Goal: Task Accomplishment & Management: Manage account settings

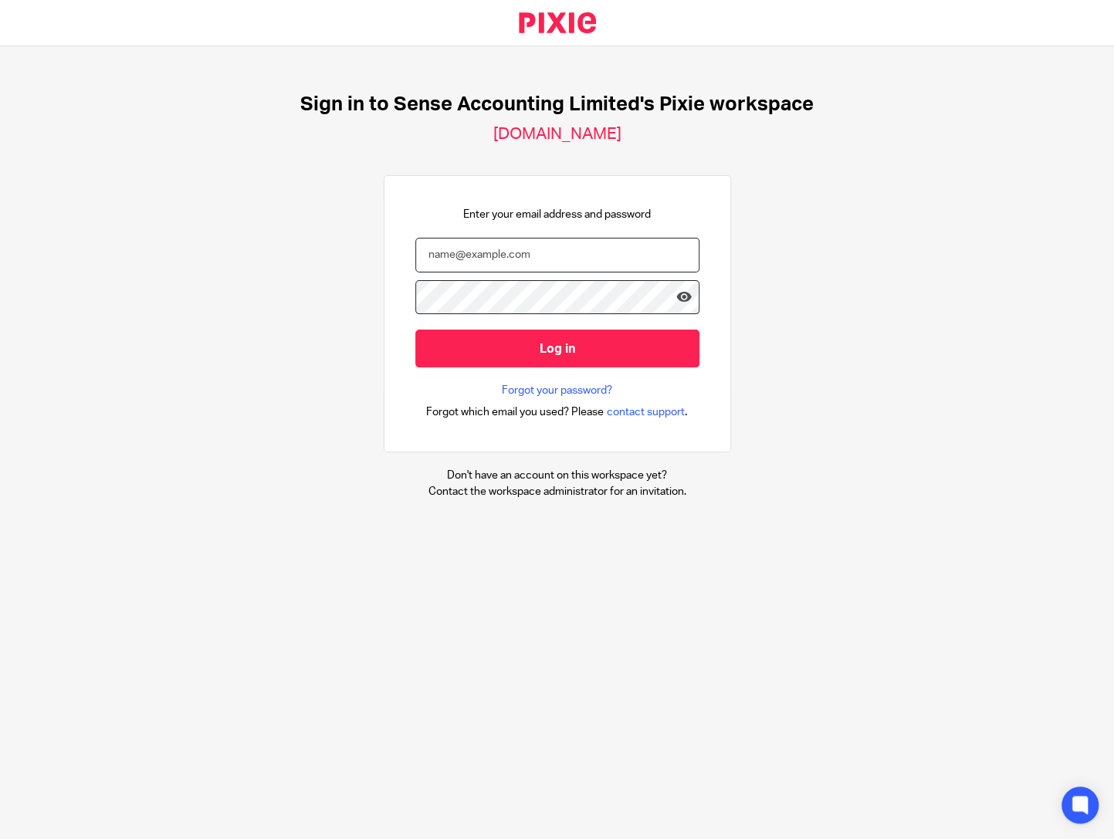
click at [593, 249] on input "email" at bounding box center [557, 255] width 284 height 35
type input "brodie@sense-ca.co.uk"
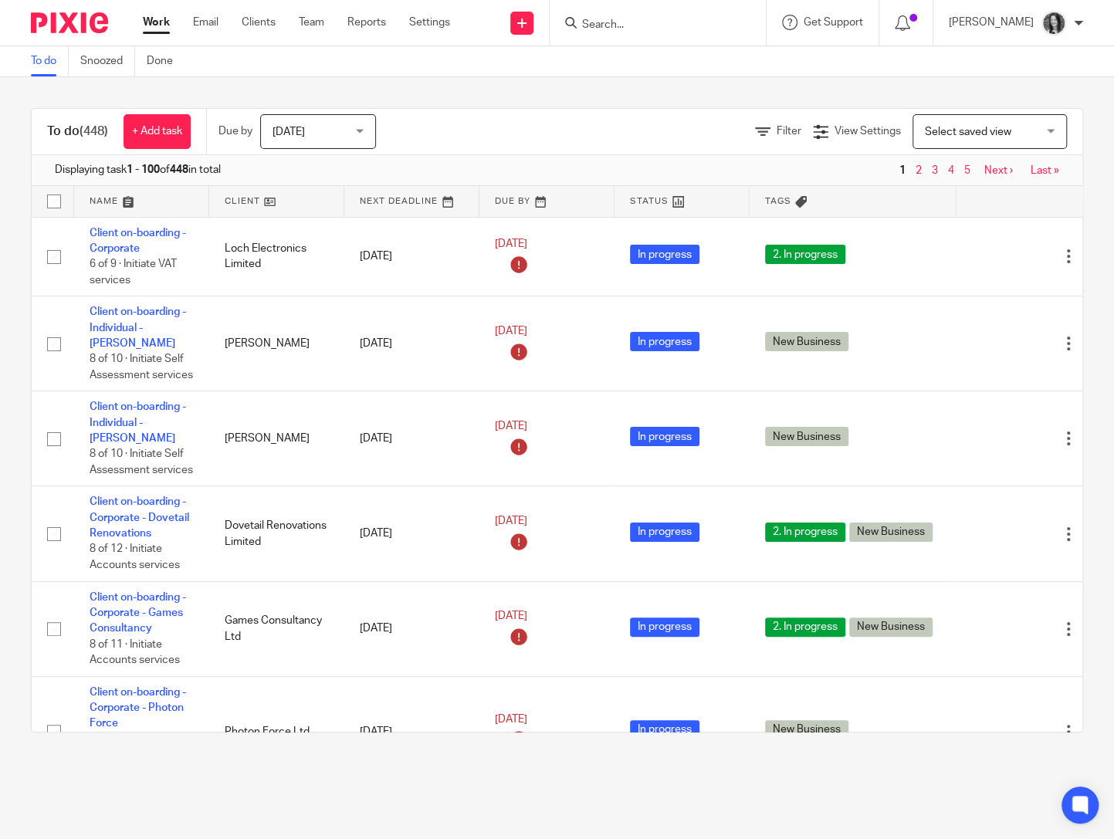
click at [620, 30] on input "Search" at bounding box center [650, 26] width 139 height 14
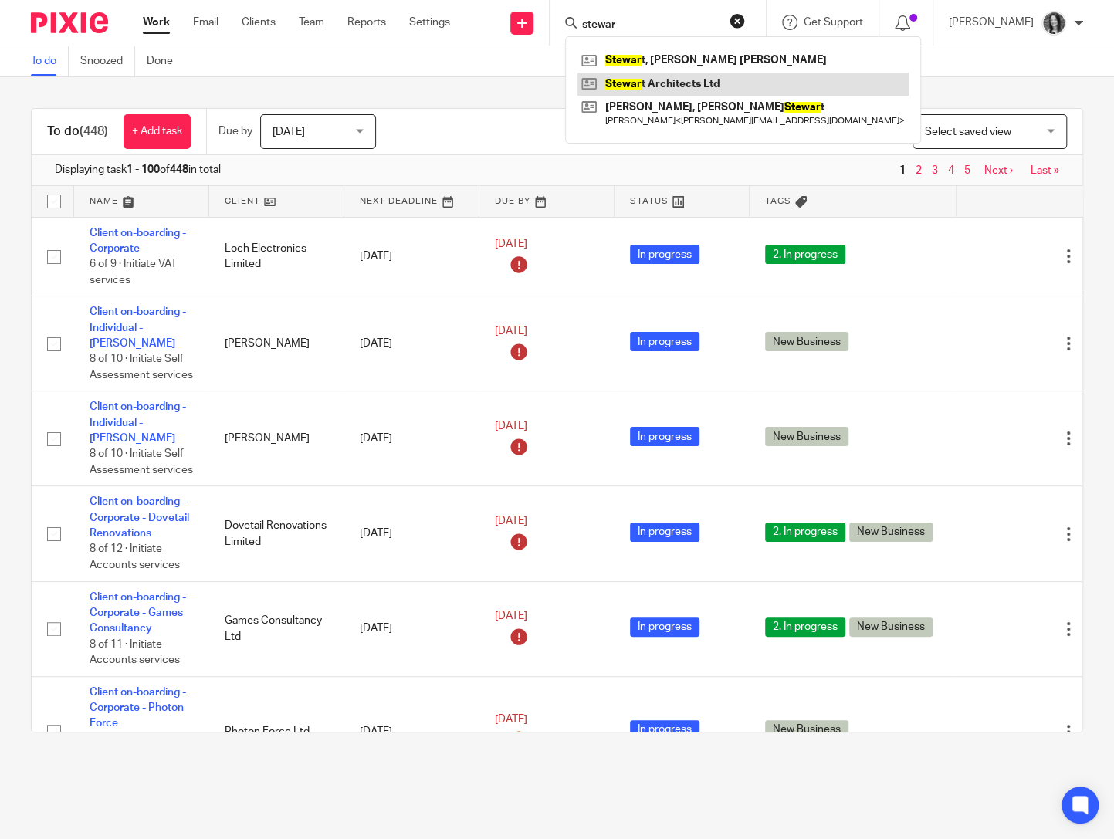
type input "stewar"
click at [694, 84] on link at bounding box center [743, 84] width 331 height 23
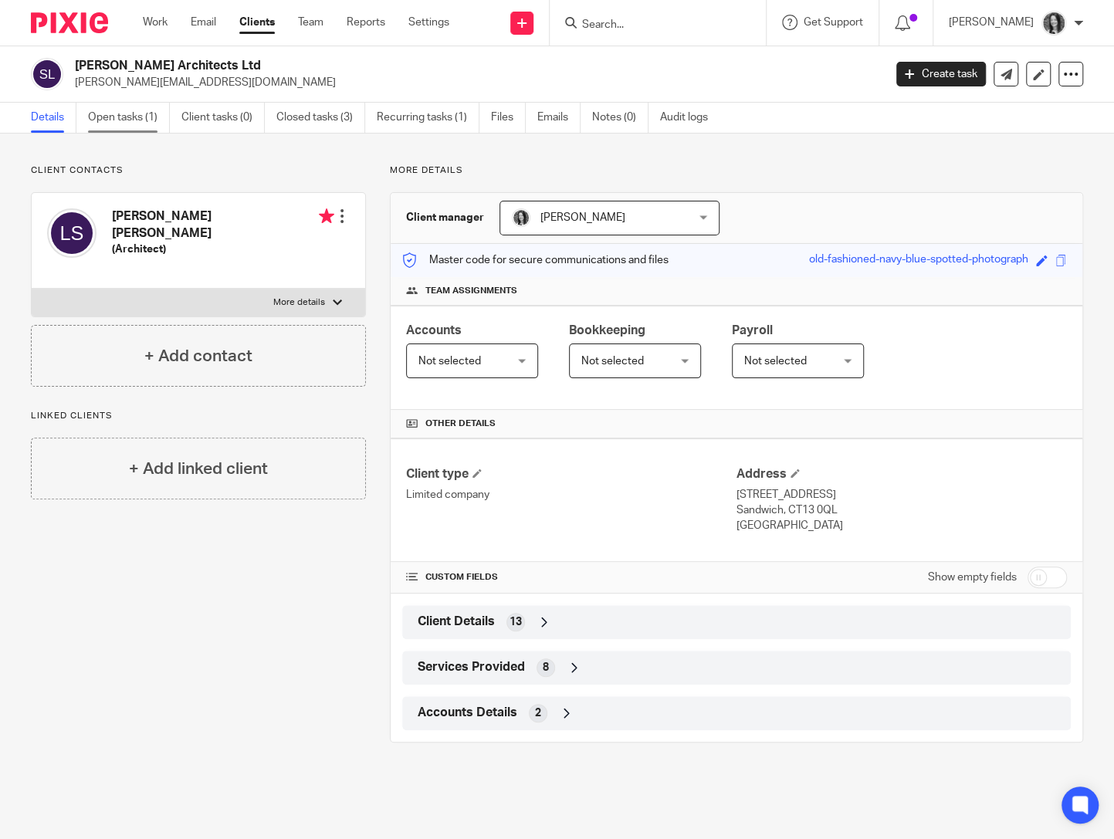
click at [134, 124] on link "Open tasks (1)" at bounding box center [129, 118] width 82 height 30
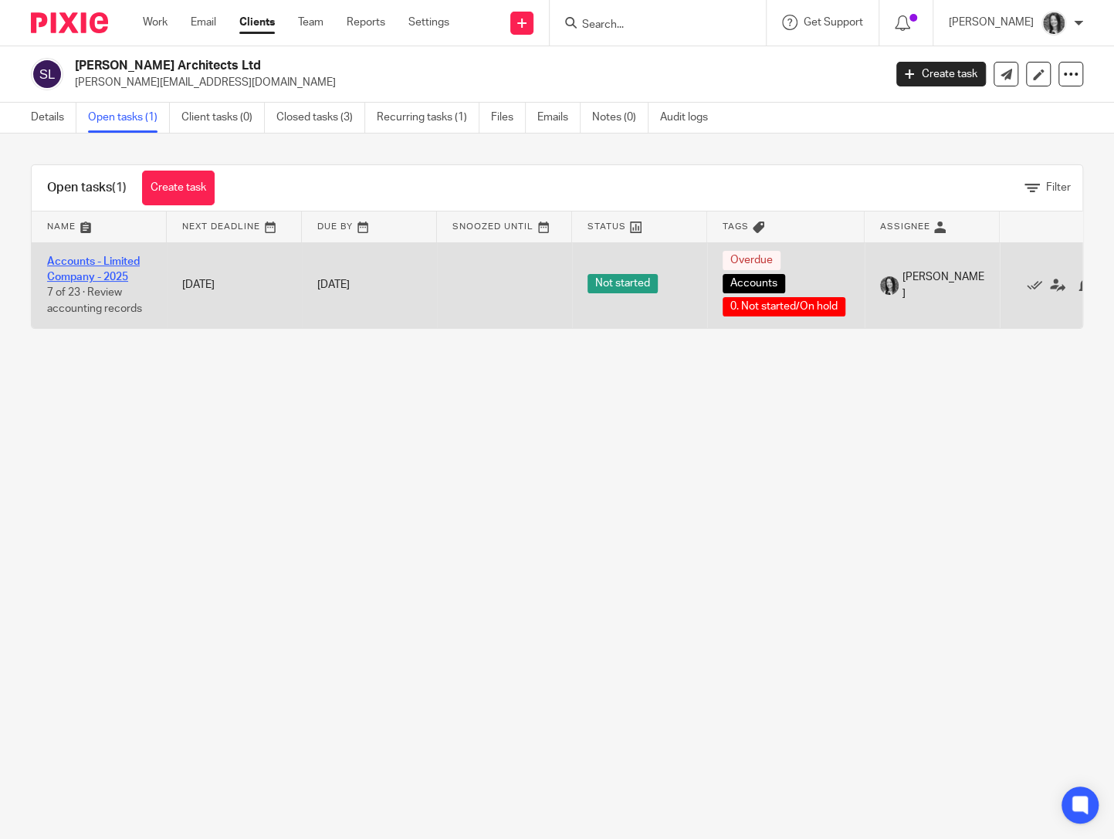
click at [100, 272] on link "Accounts - Limited Company - 2025" at bounding box center [93, 269] width 93 height 26
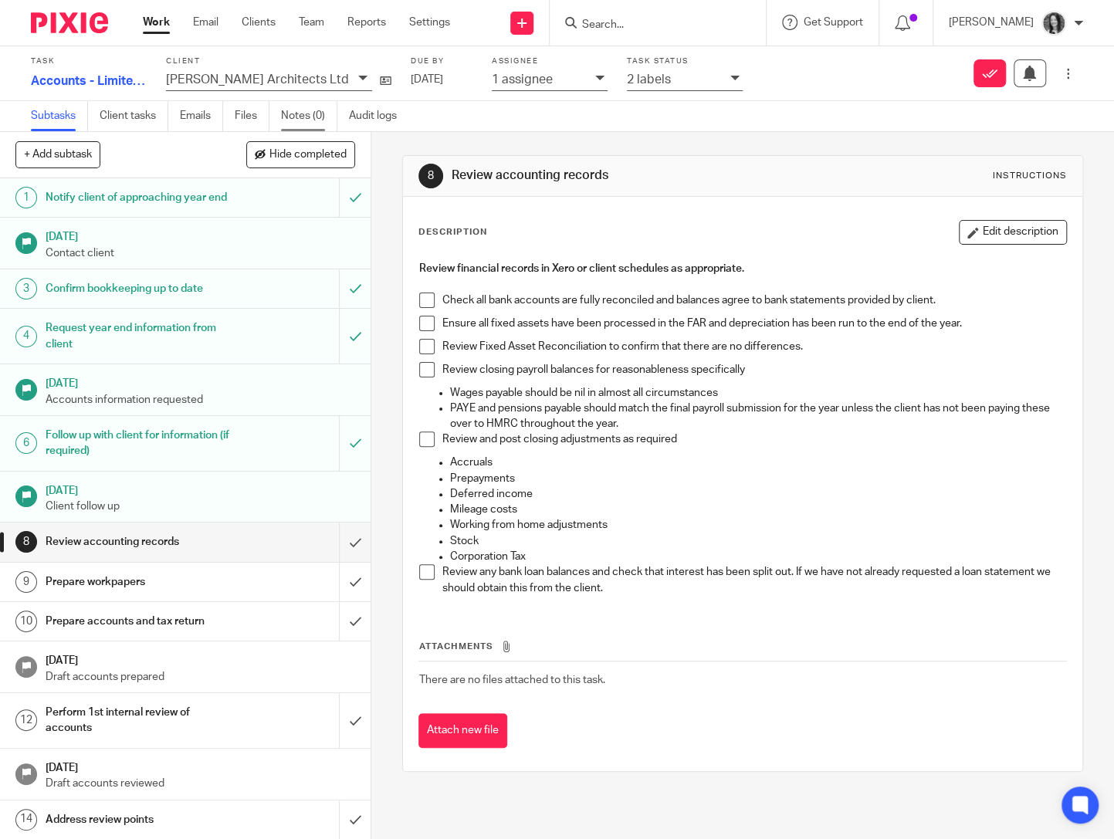
click at [297, 123] on link "Notes (0)" at bounding box center [309, 116] width 56 height 30
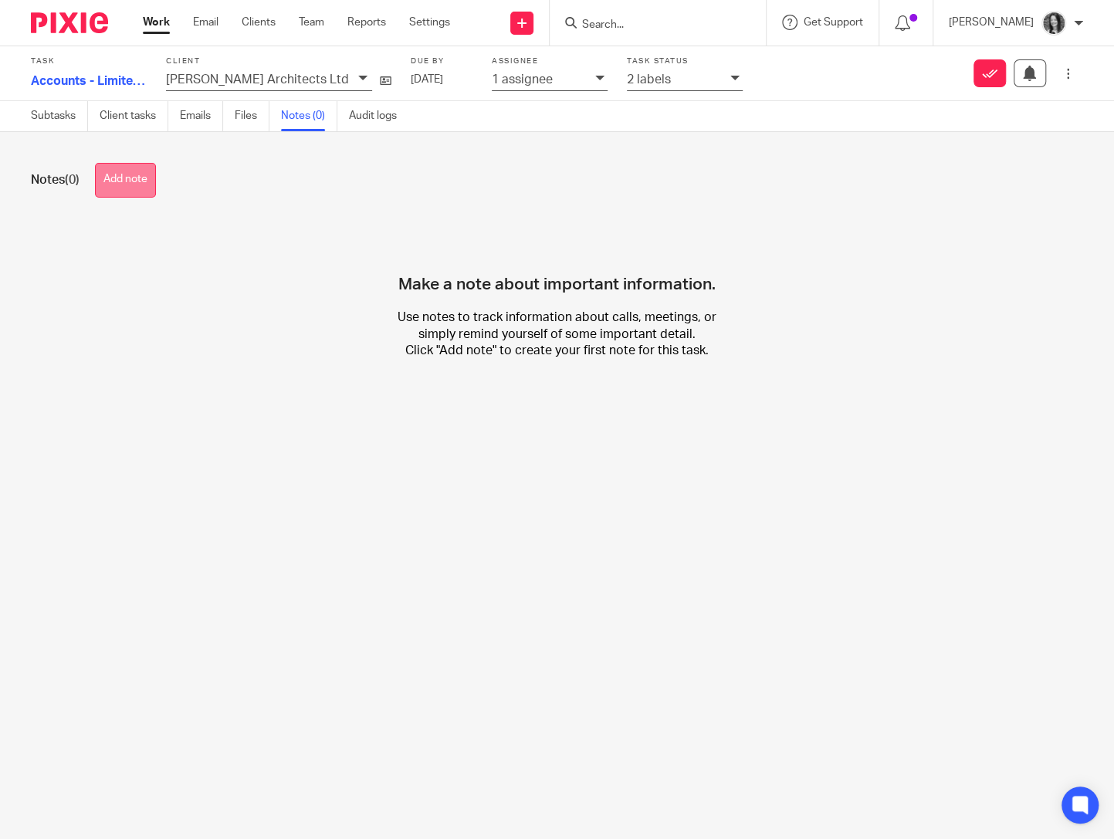
click at [127, 189] on button "Add note" at bounding box center [125, 180] width 61 height 35
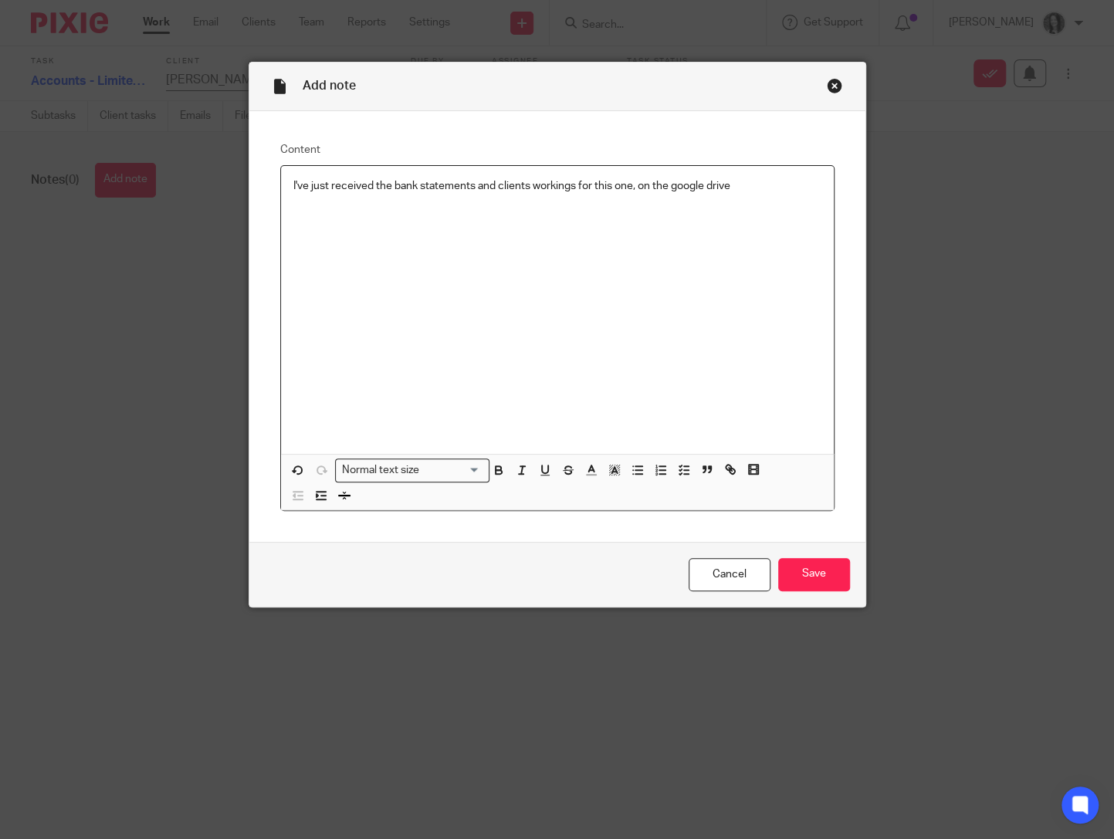
drag, startPoint x: 744, startPoint y: 189, endPoint x: 641, endPoint y: 192, distance: 103.5
click at [641, 192] on p "I've just received the bank statements and clients workings for this one, on th…" at bounding box center [557, 185] width 528 height 15
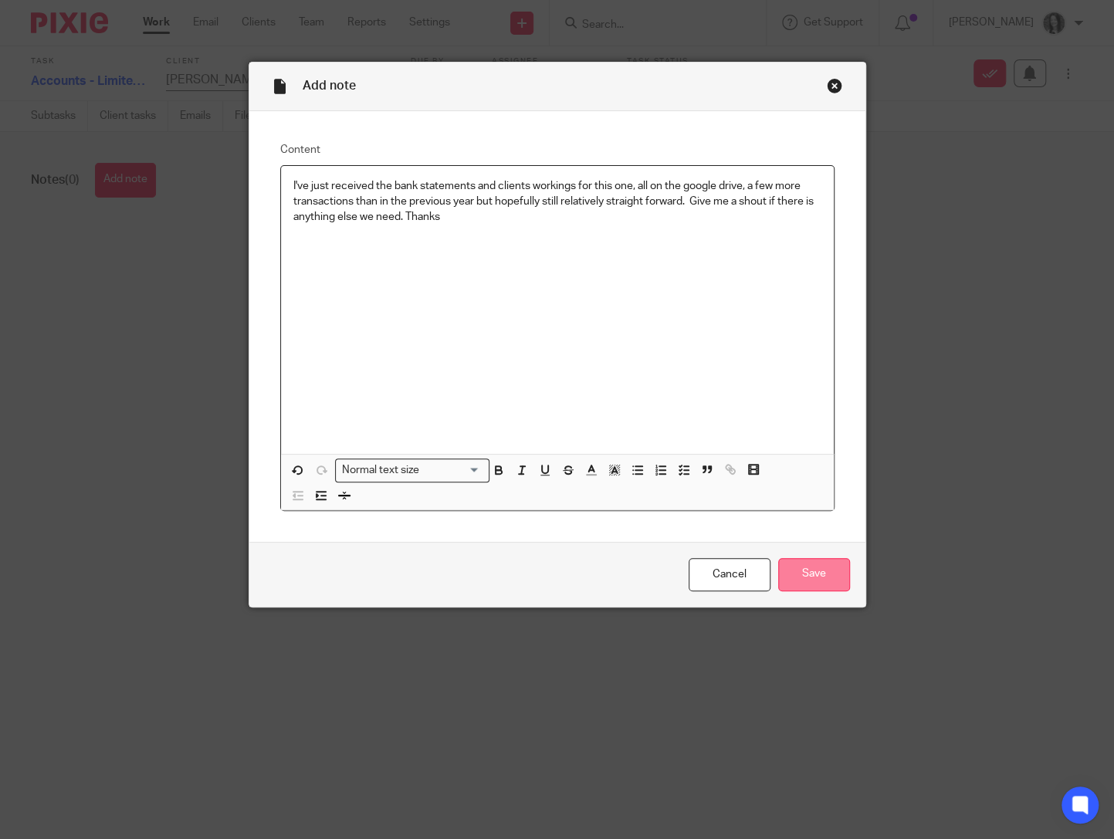
click at [822, 569] on input "Save" at bounding box center [814, 574] width 72 height 33
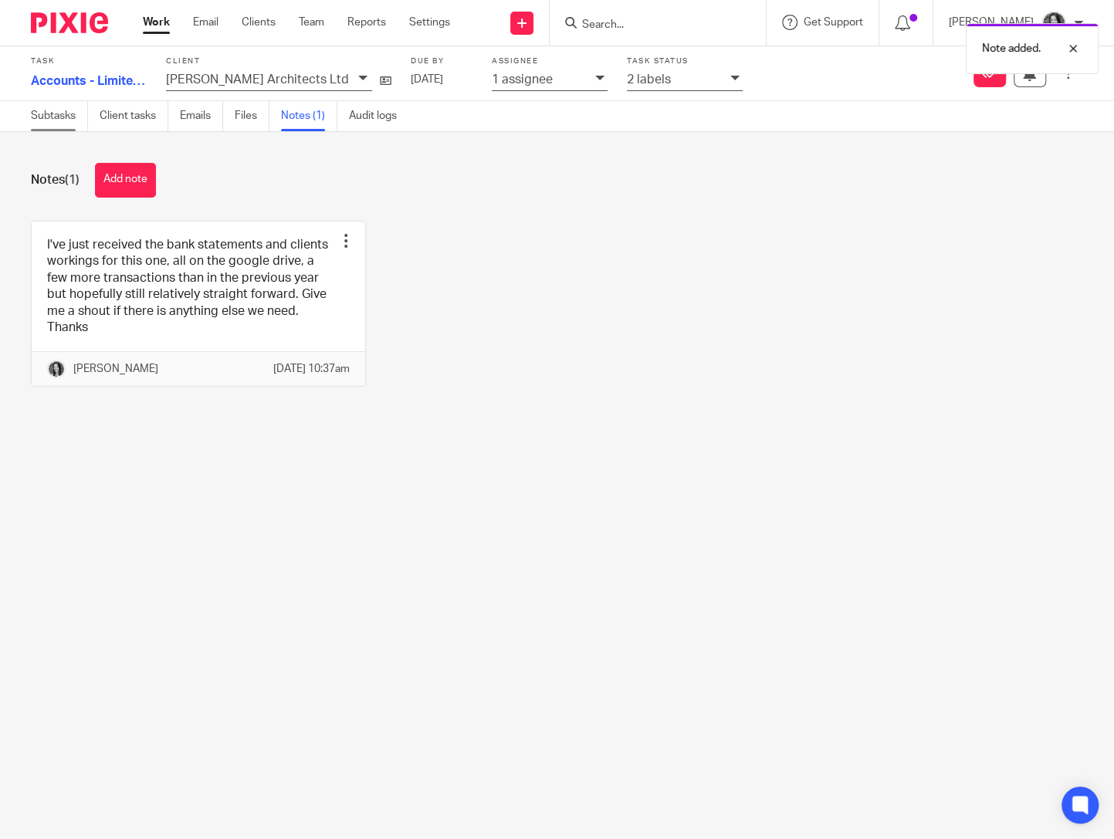
click at [42, 118] on link "Subtasks" at bounding box center [59, 116] width 57 height 30
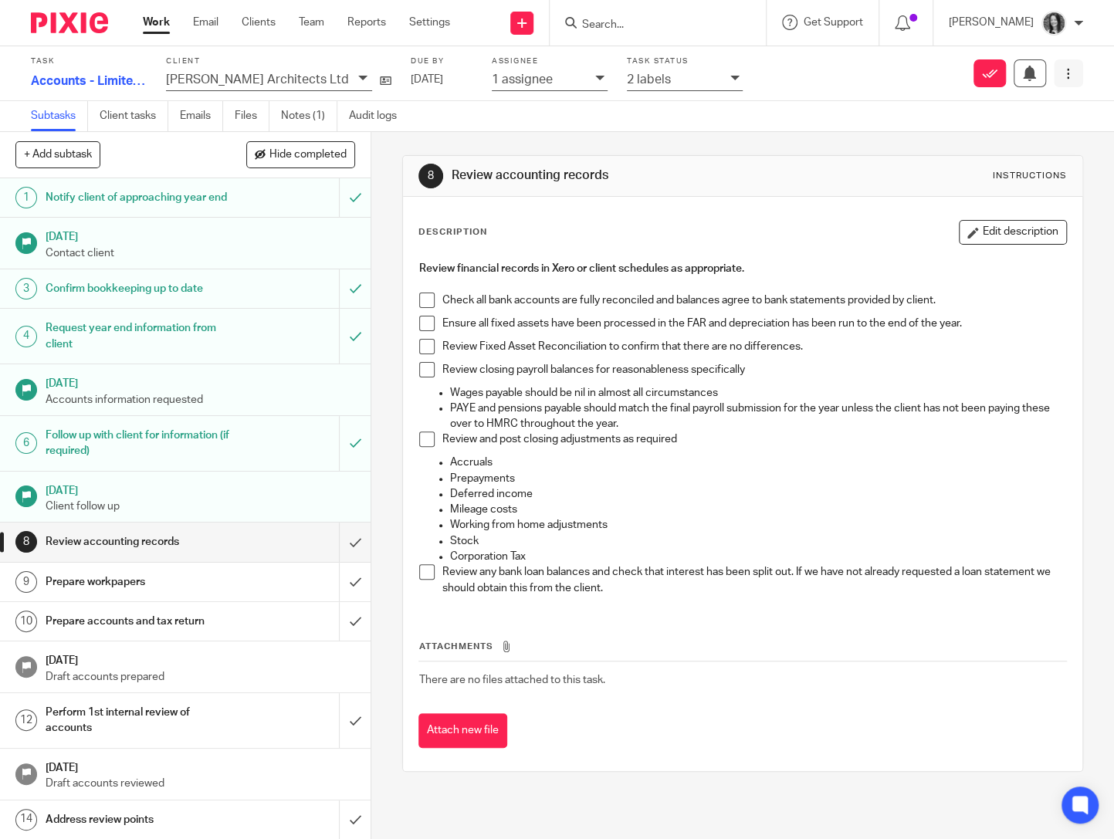
click at [1076, 78] on button at bounding box center [1068, 73] width 29 height 28
click at [973, 169] on span "Advanced task editor" at bounding box center [953, 168] width 103 height 11
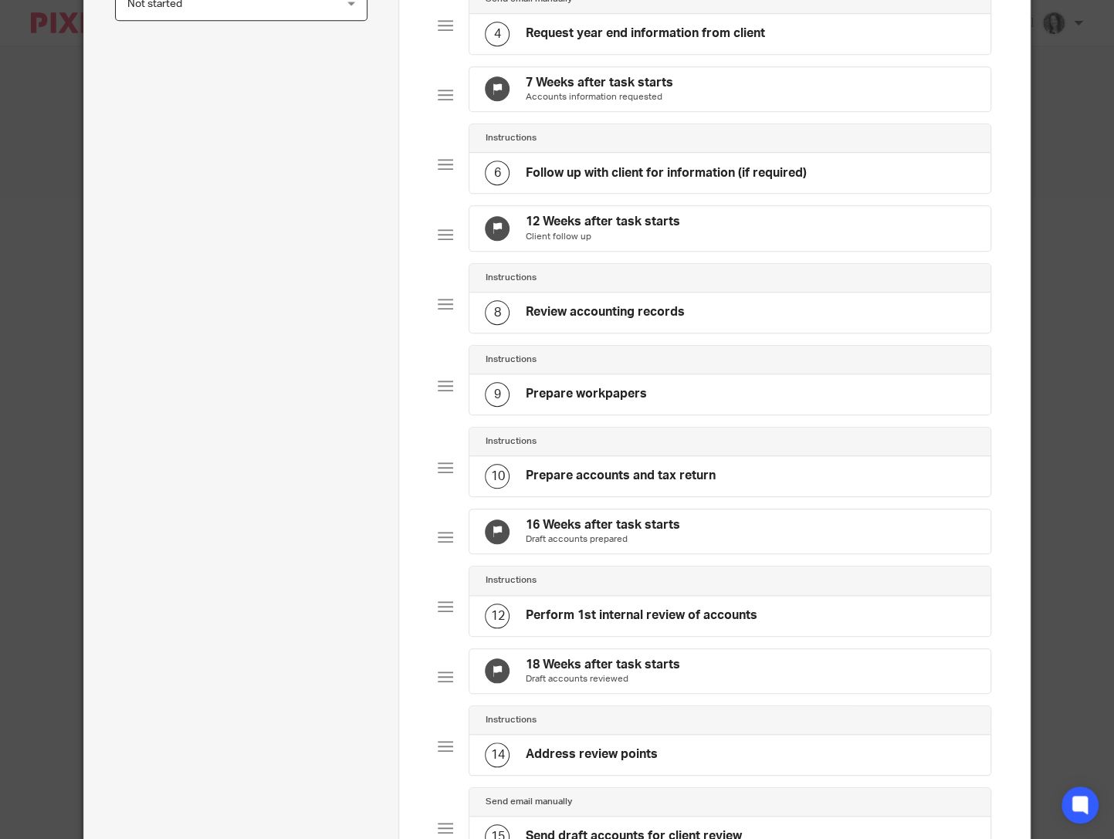
scroll to position [575, 0]
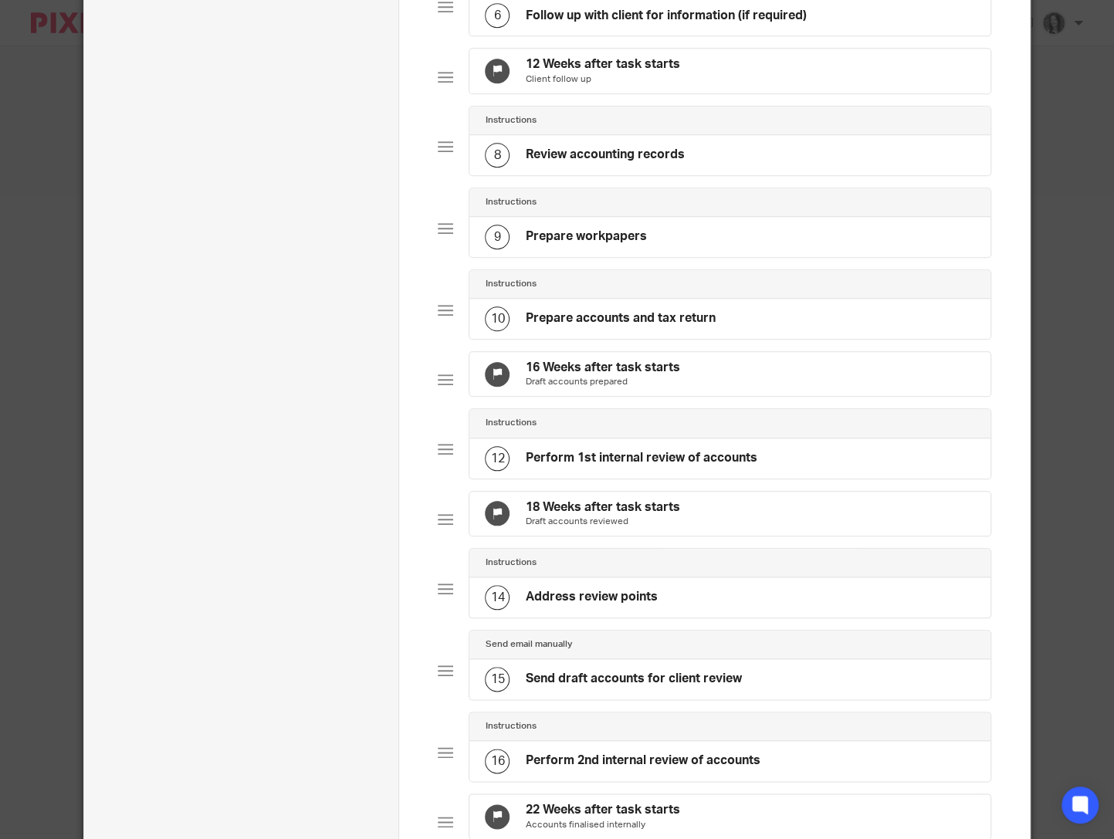
click at [626, 376] on h4 "16 Weeks after task starts" at bounding box center [602, 368] width 154 height 16
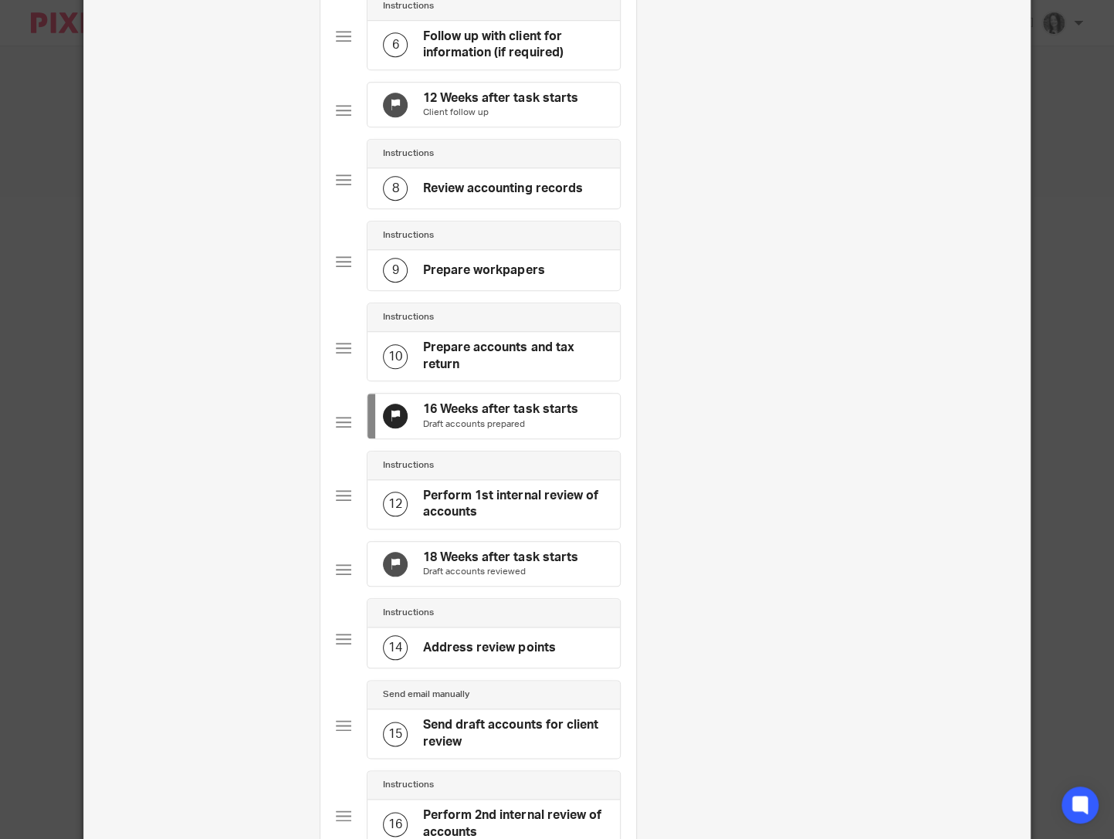
scroll to position [0, 0]
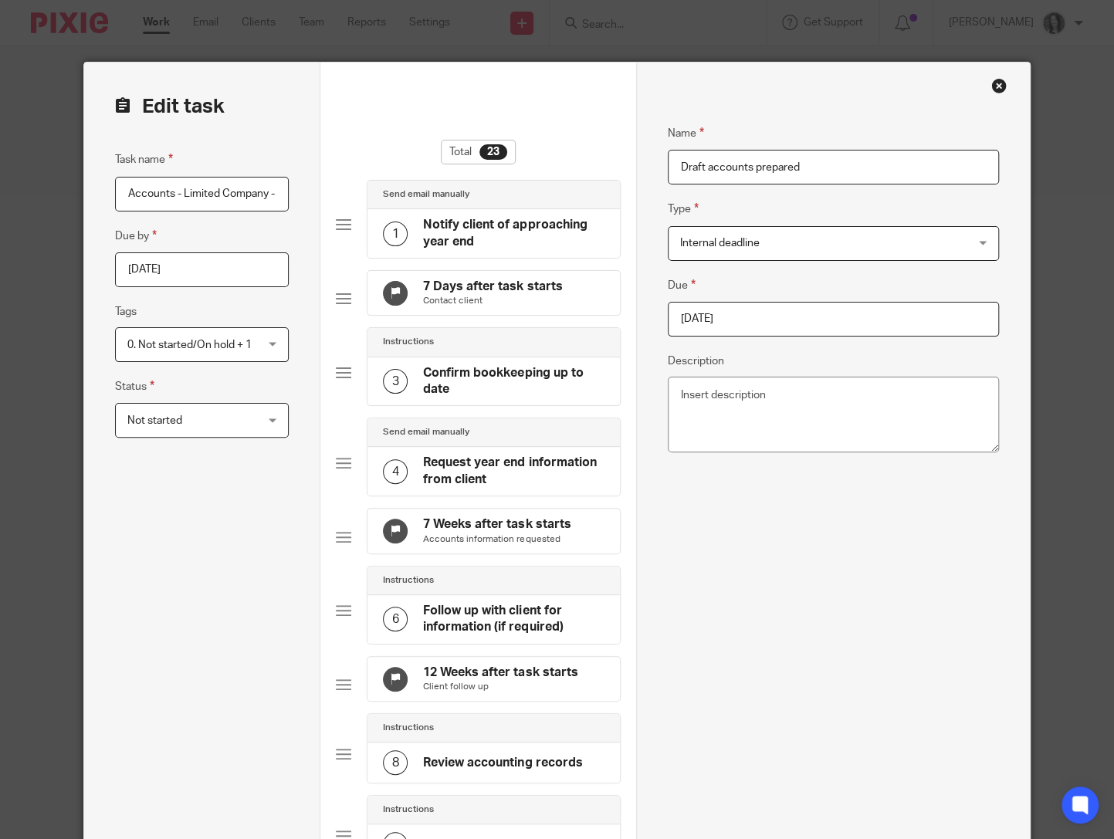
click at [801, 314] on input "2025-04-25" at bounding box center [833, 319] width 331 height 35
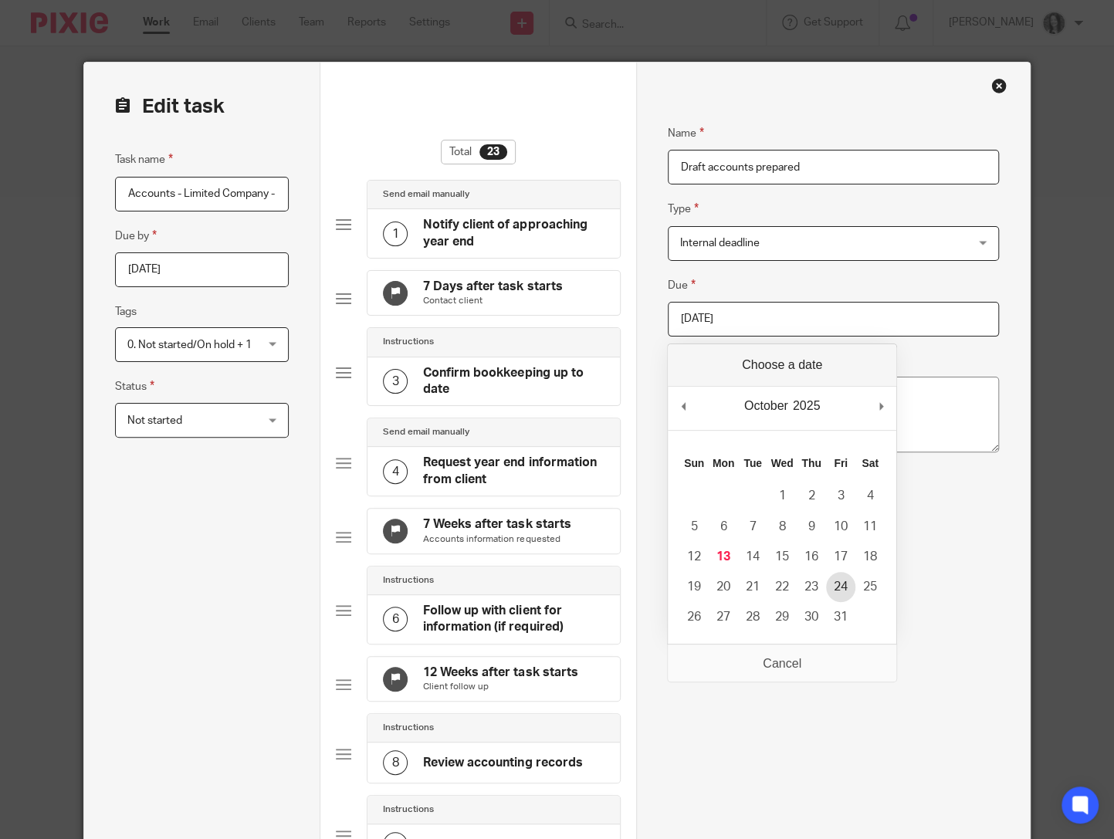
type input "2025-10-24"
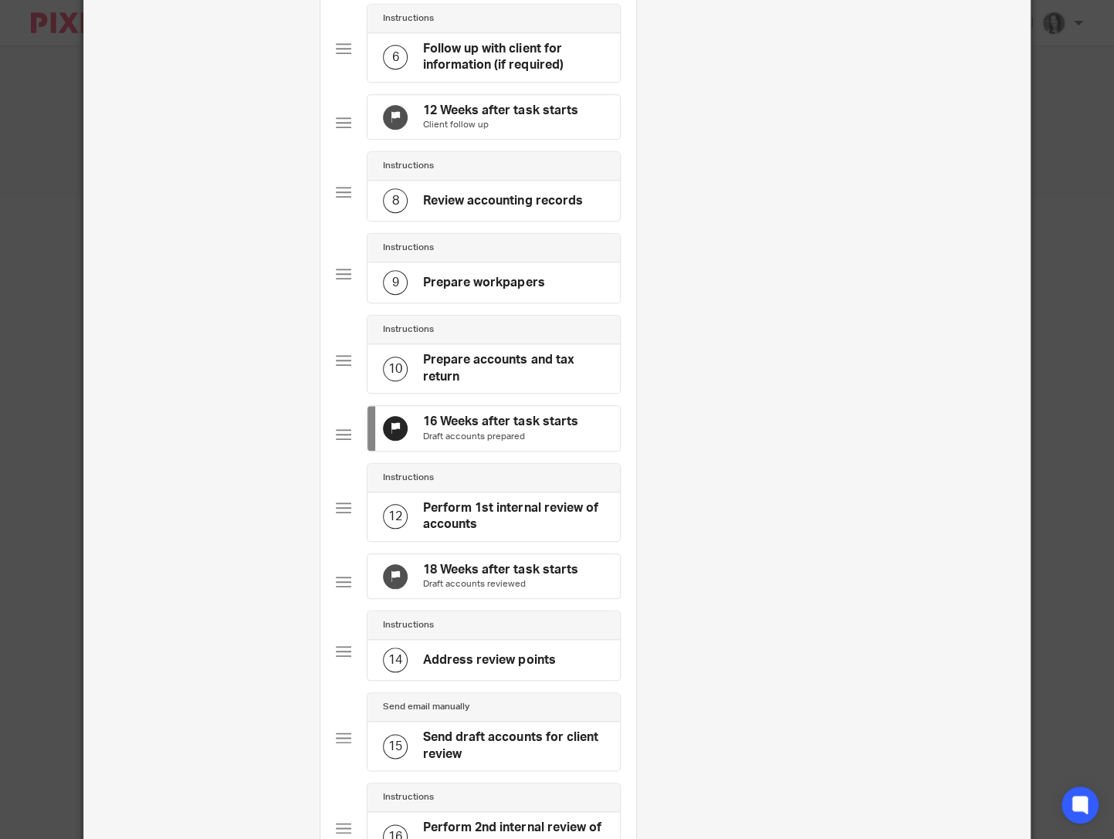
scroll to position [567, 0]
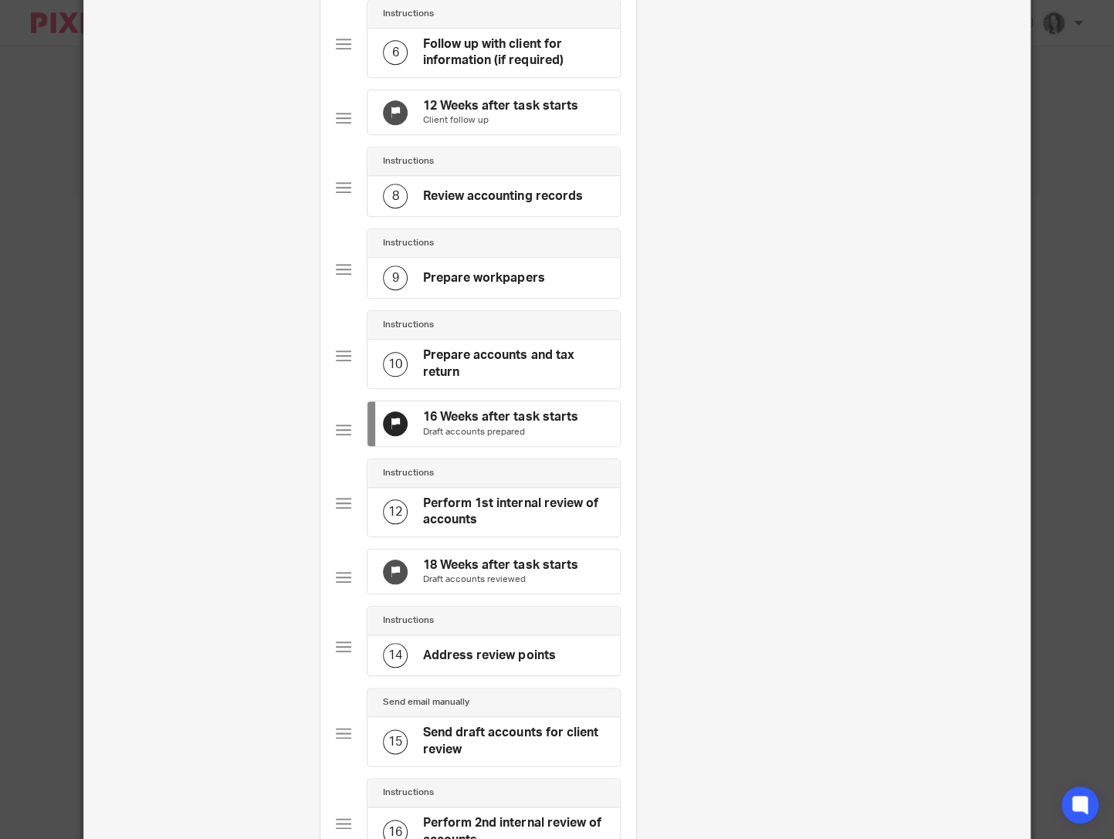
click at [530, 586] on p "Draft accounts reviewed" at bounding box center [500, 580] width 154 height 12
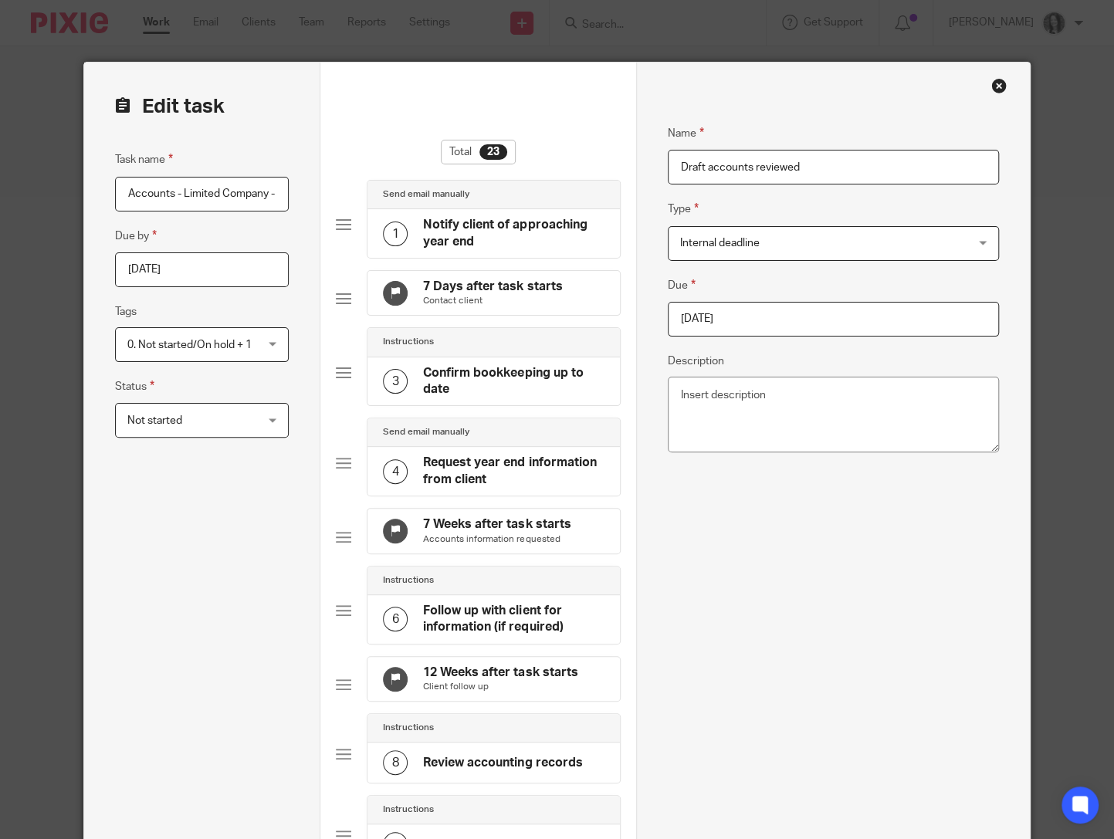
click at [784, 318] on input "2025-05-09" at bounding box center [833, 319] width 331 height 35
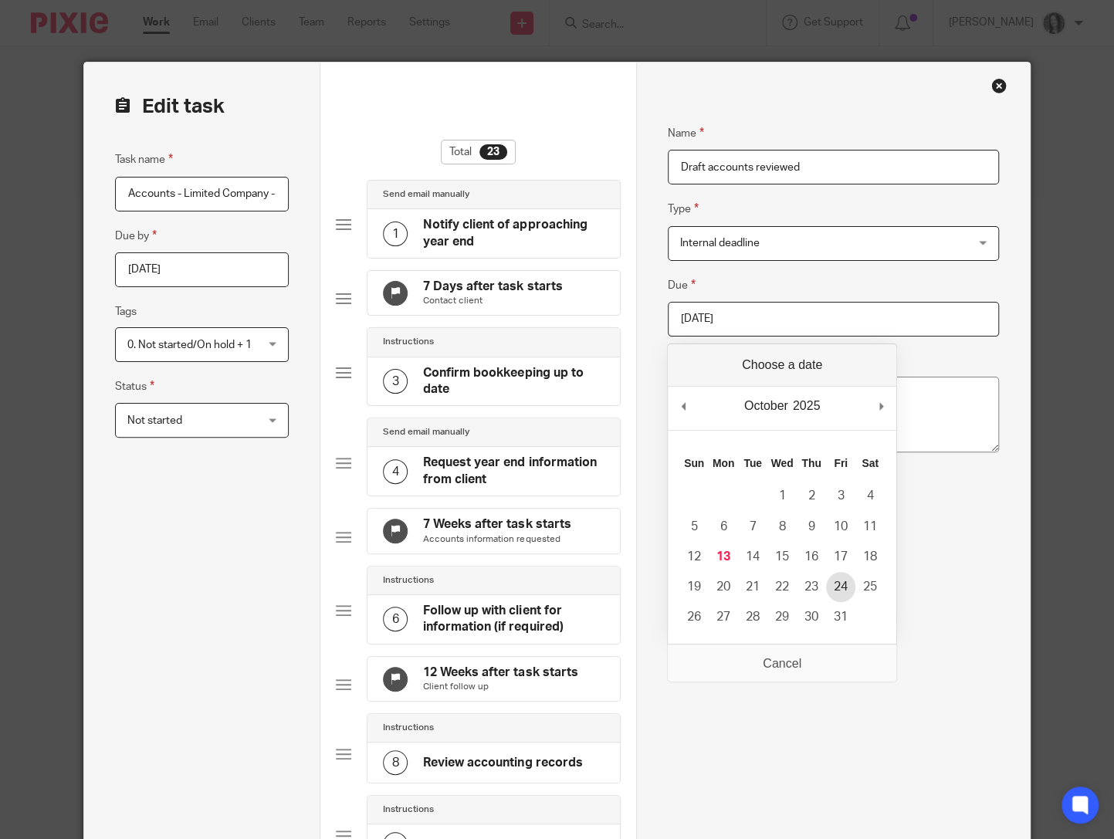
type input "2025-10-24"
drag, startPoint x: 848, startPoint y: 586, endPoint x: 788, endPoint y: 569, distance: 62.6
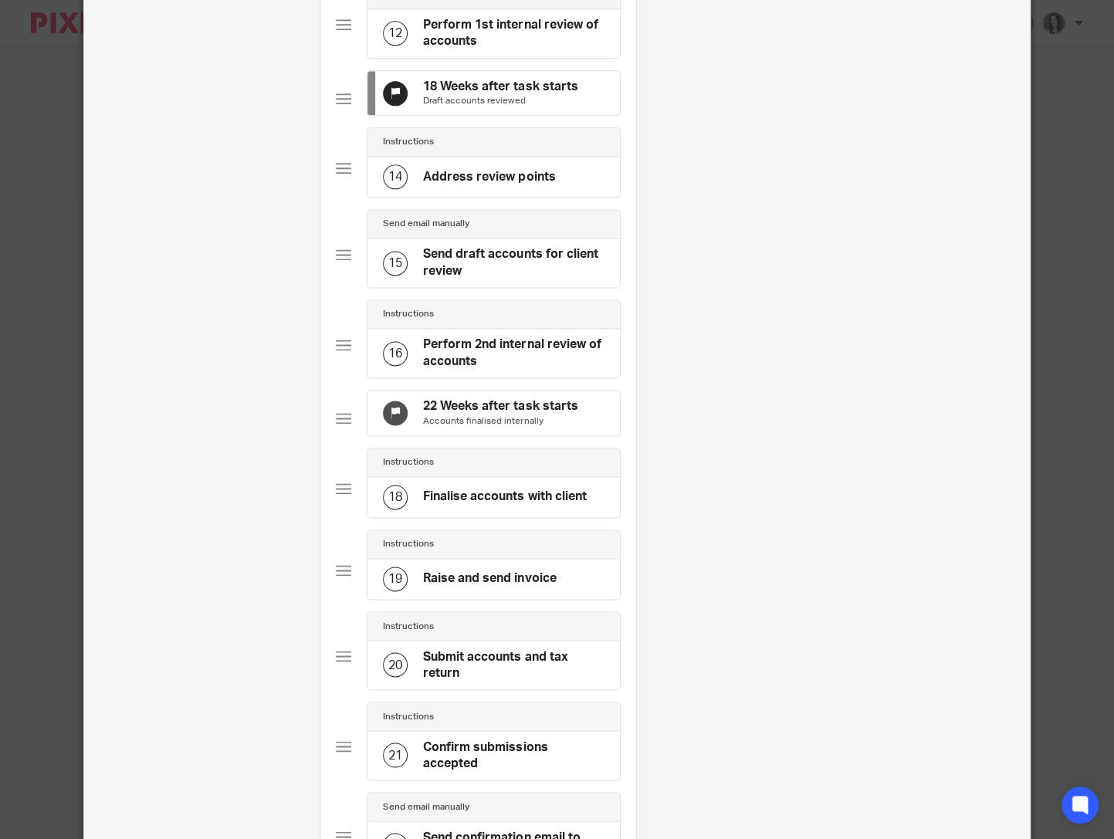
scroll to position [1084, 0]
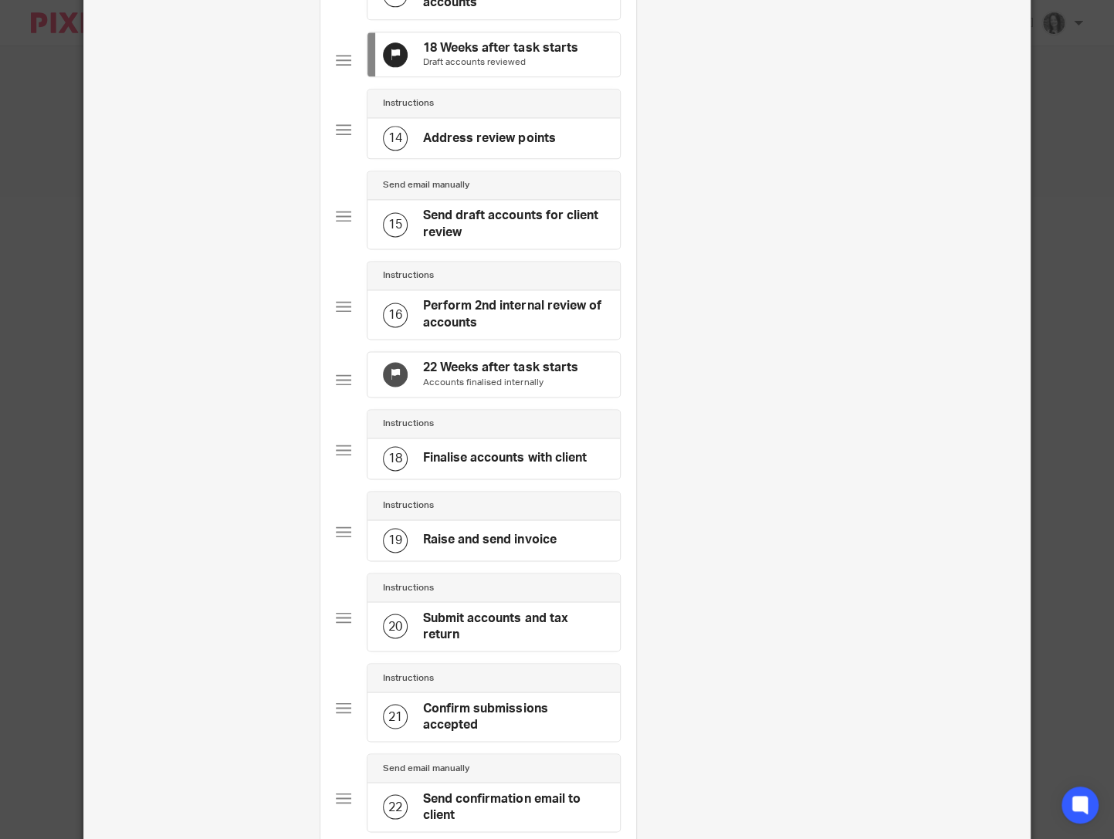
click at [504, 389] on p "Accounts finalised internally" at bounding box center [500, 383] width 154 height 12
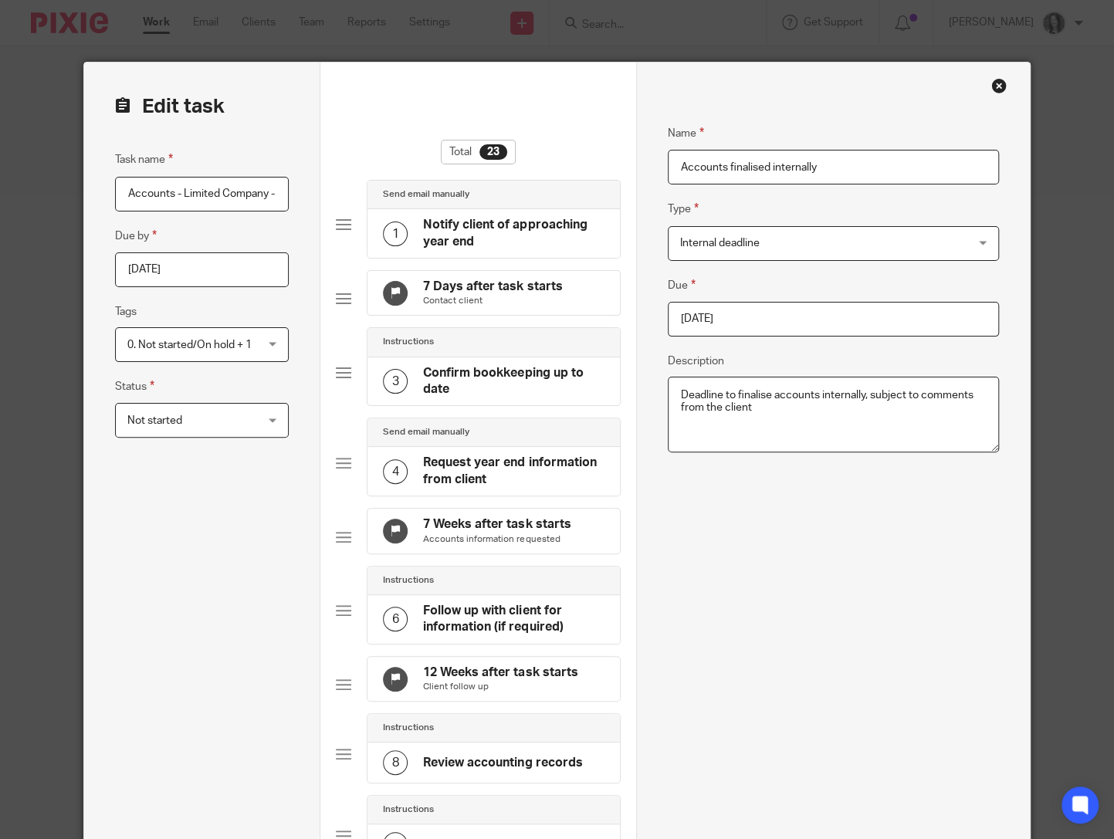
click at [849, 333] on input "2025-06-06" at bounding box center [833, 319] width 331 height 35
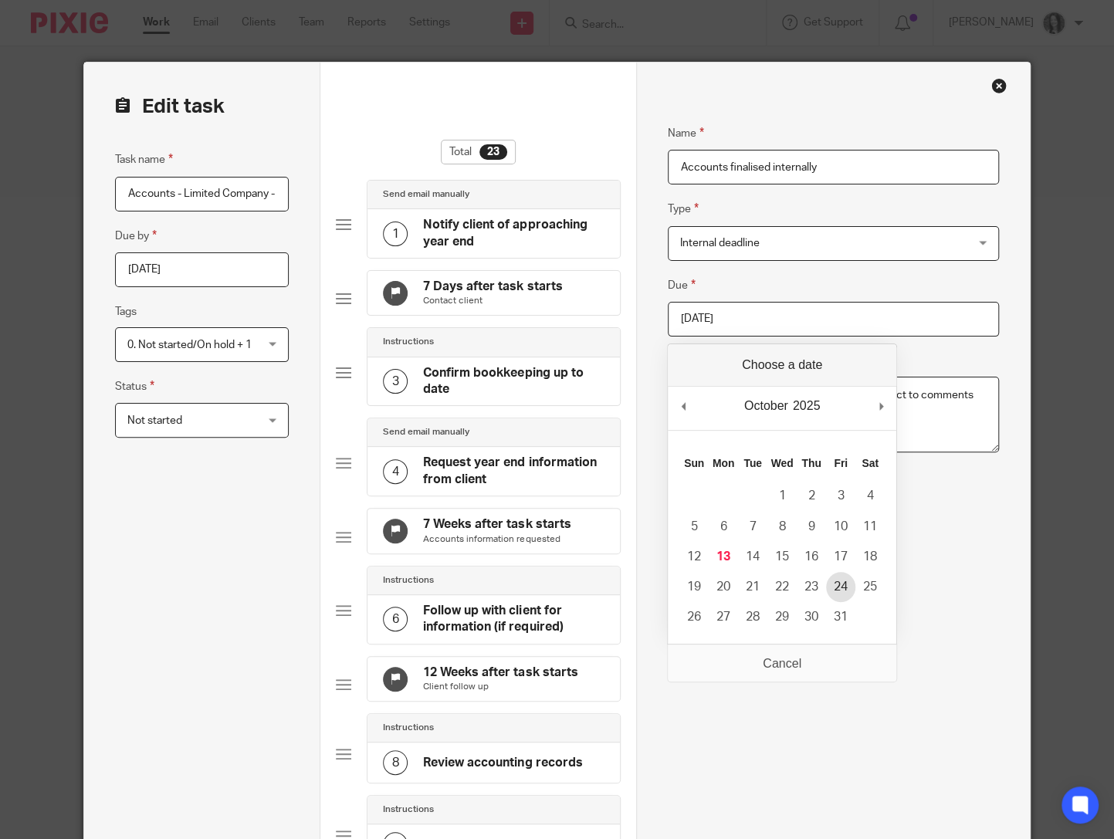
type input "2025-10-24"
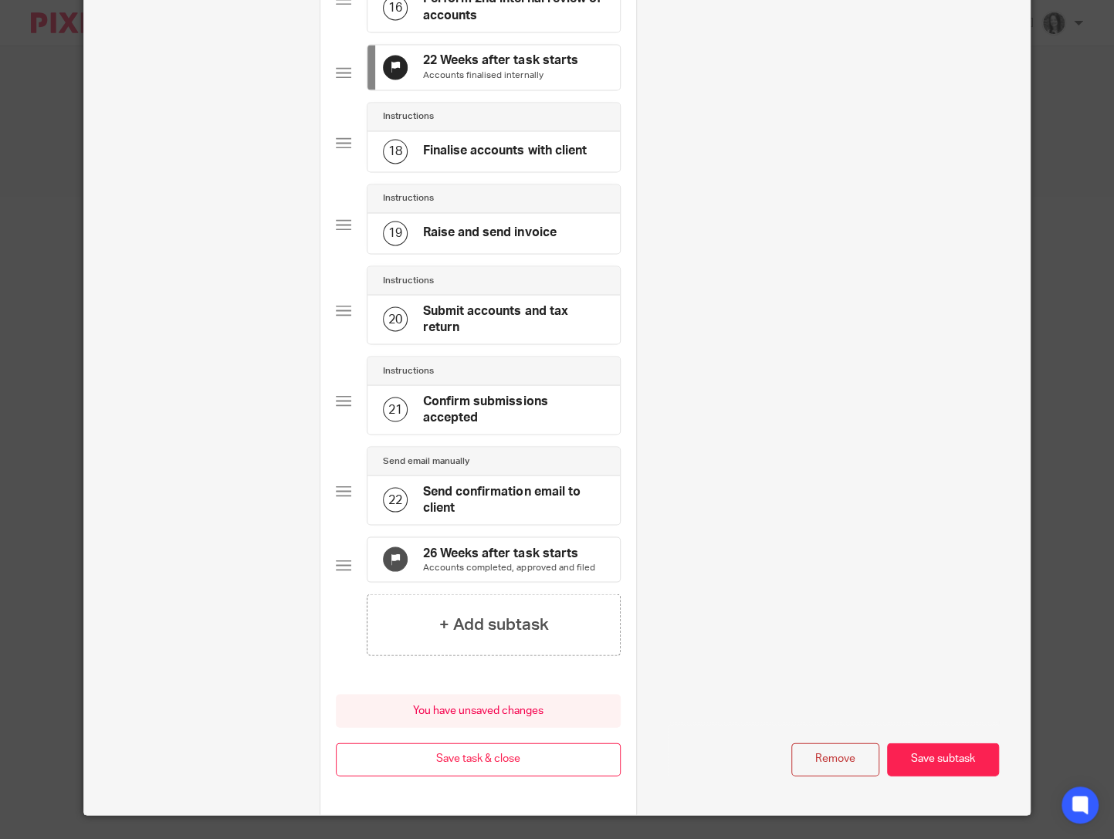
scroll to position [1399, 0]
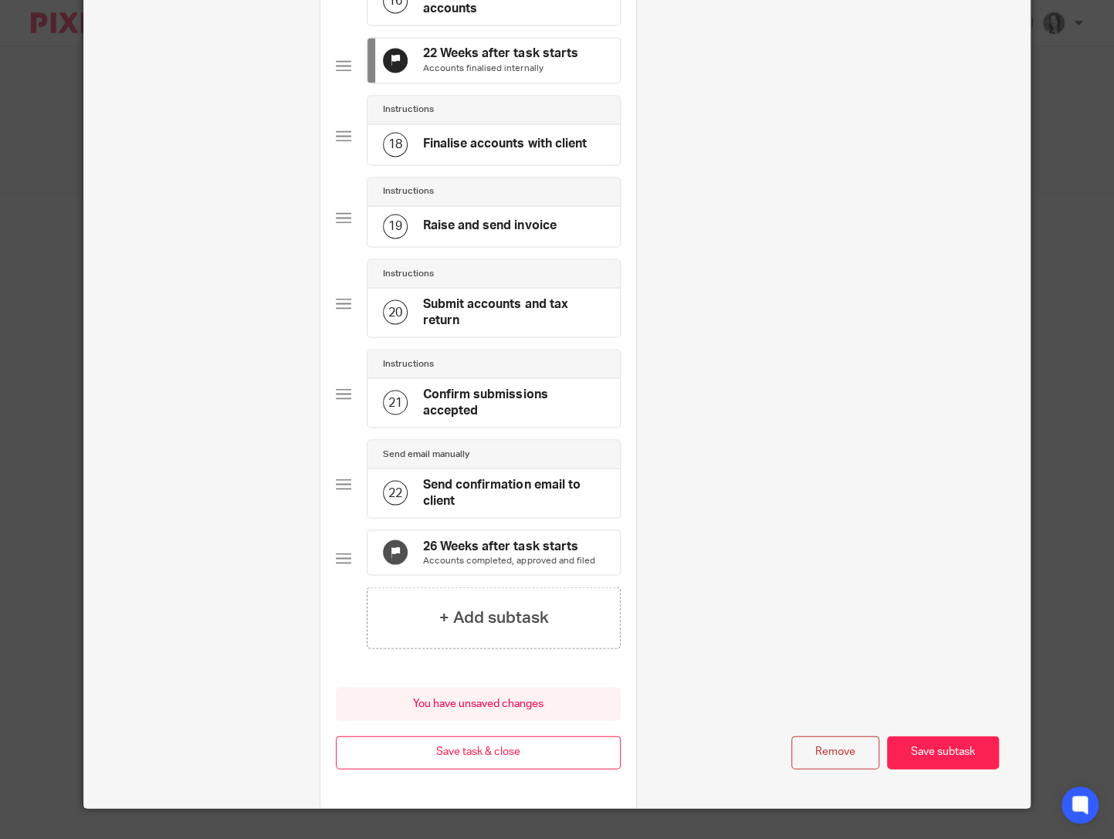
click at [503, 567] on p "Accounts completed, approved and filed" at bounding box center [508, 560] width 171 height 12
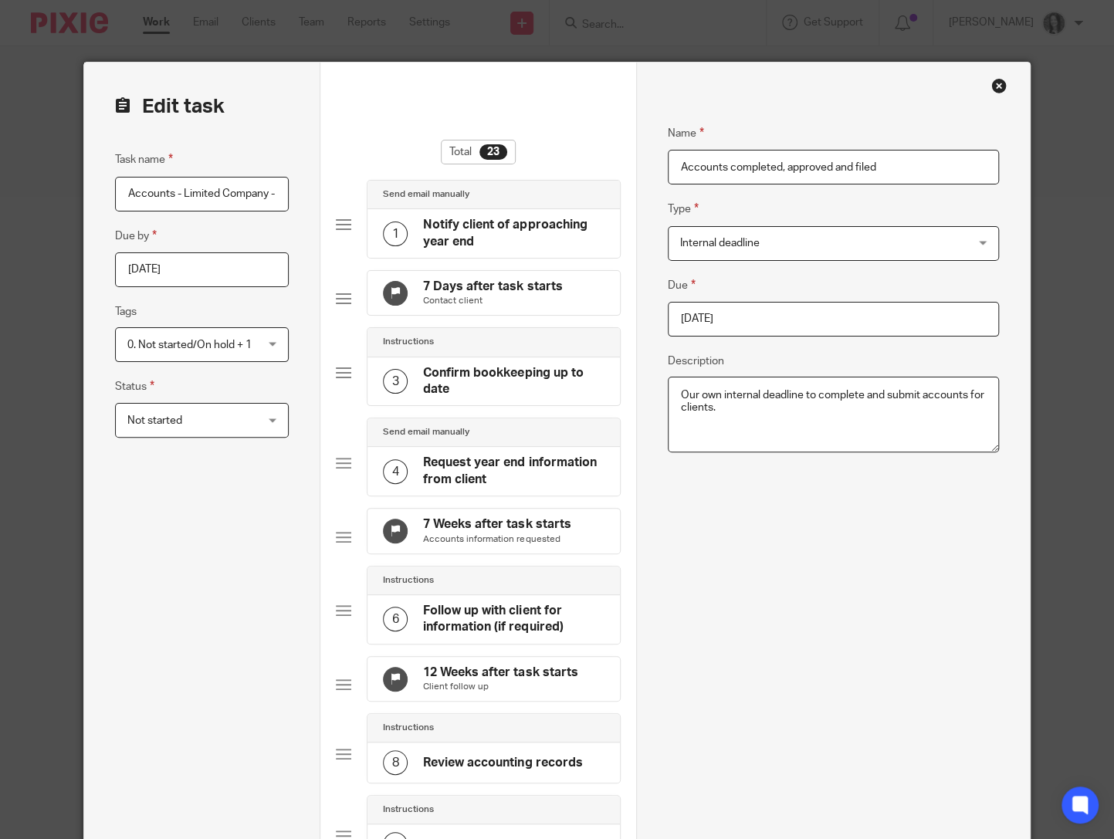
click at [818, 320] on input "2025-07-04" at bounding box center [833, 319] width 331 height 35
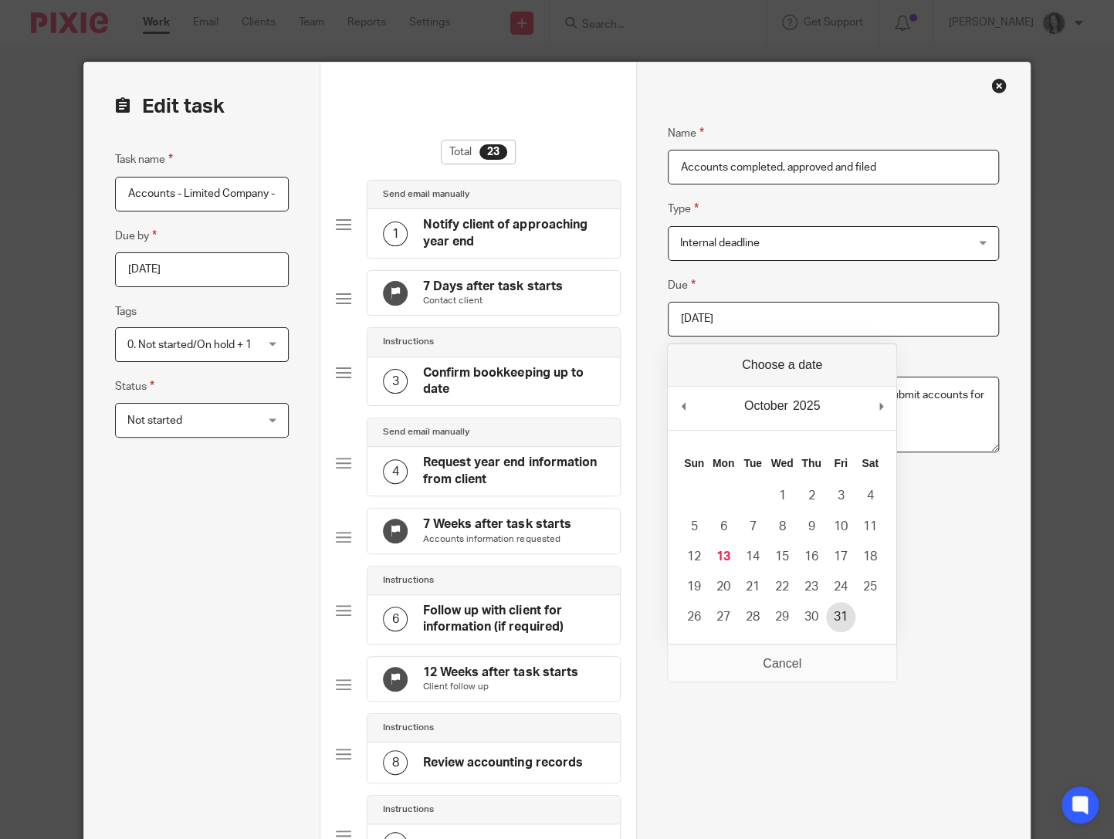
type input "2025-10-31"
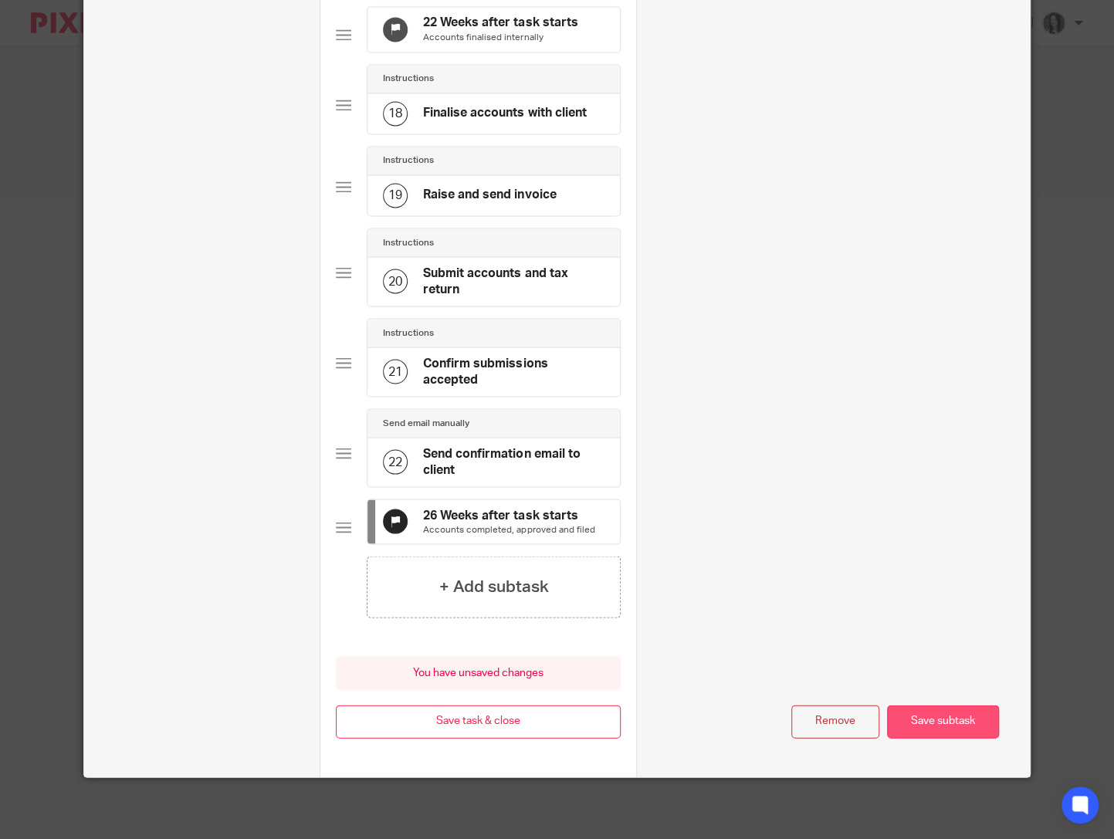
click at [968, 717] on button "Save subtask" at bounding box center [943, 721] width 112 height 33
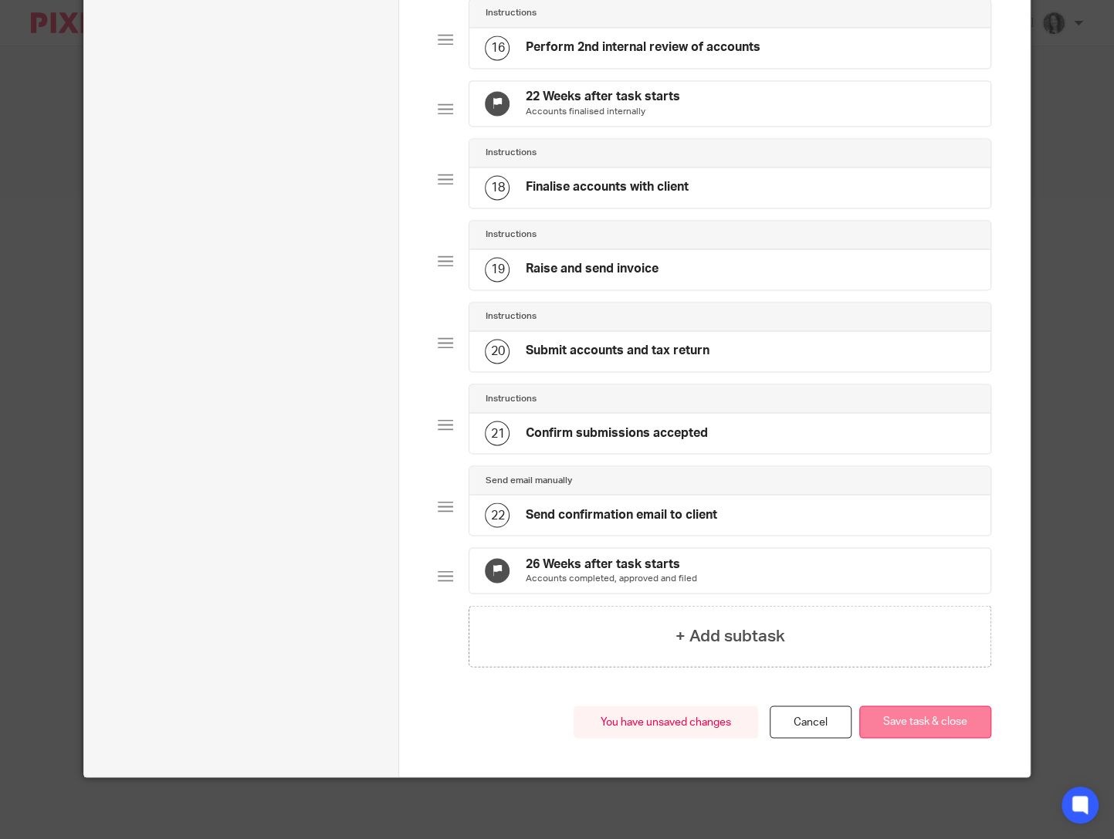
click at [960, 721] on button "Save task & close" at bounding box center [926, 722] width 132 height 33
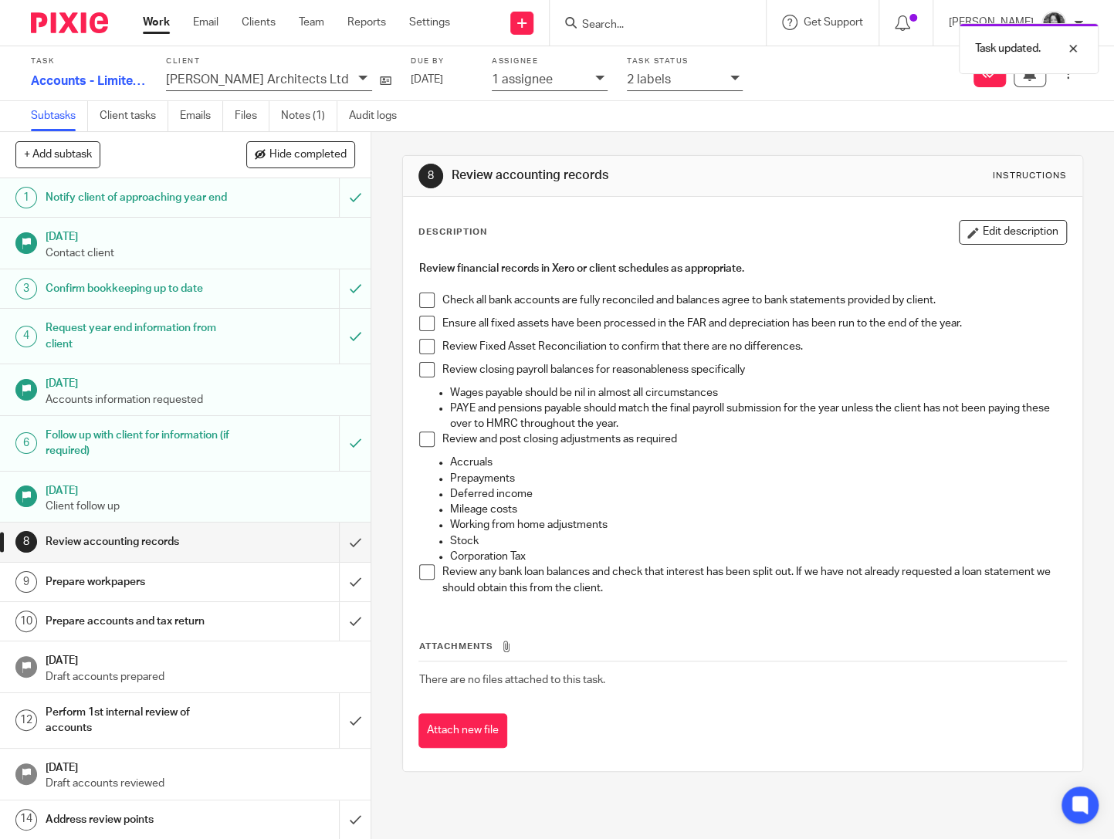
click at [492, 84] on p "1 assignee" at bounding box center [522, 80] width 61 height 14
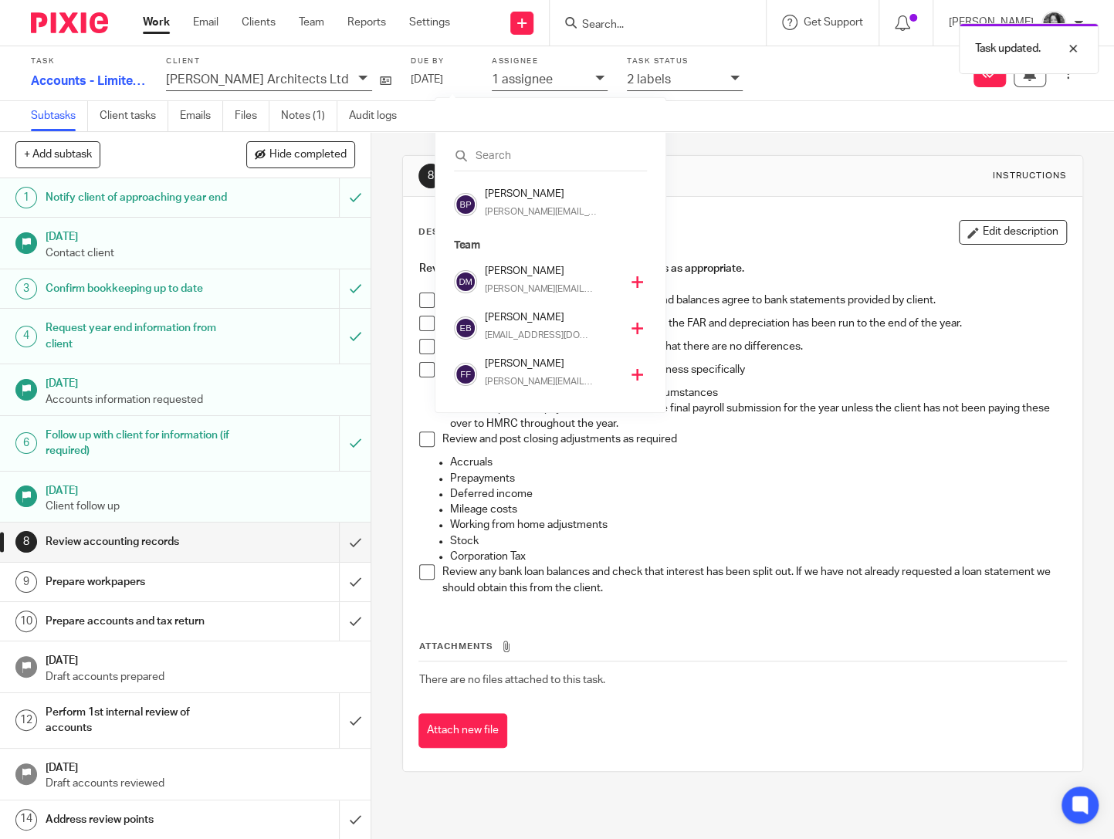
click at [508, 363] on h4 "Fay Frank" at bounding box center [553, 364] width 136 height 15
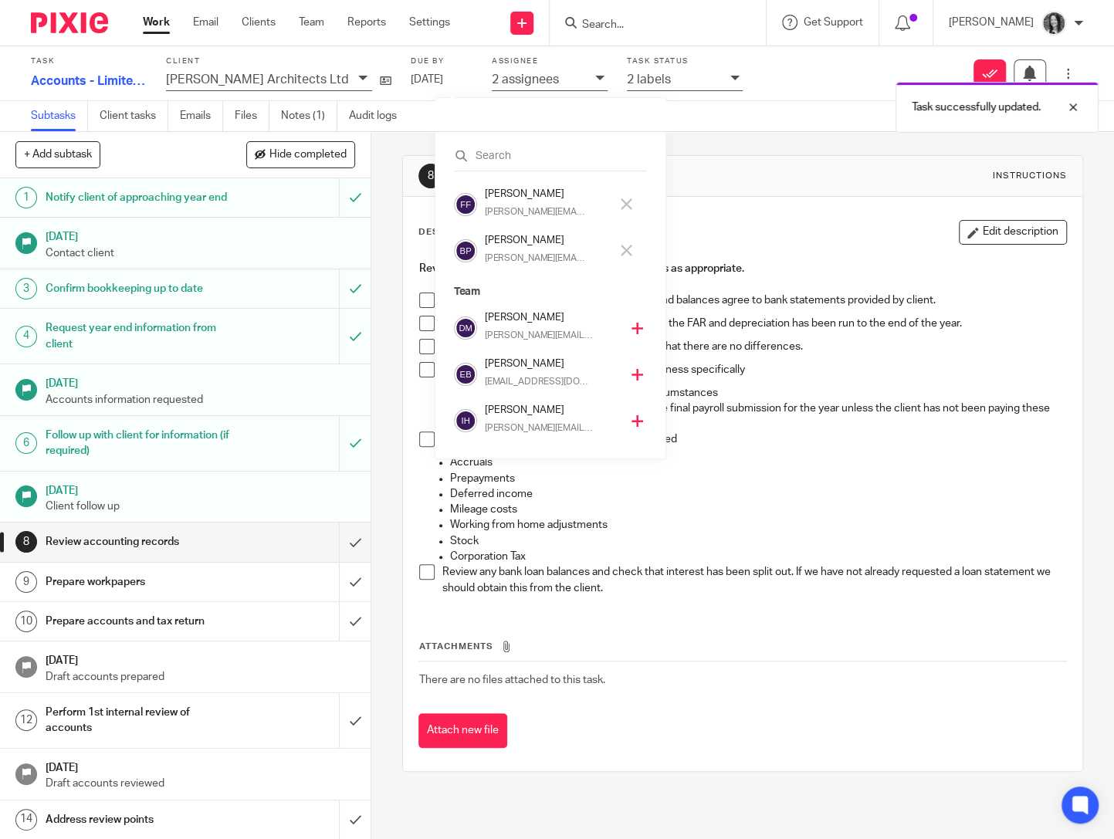
click at [511, 246] on h4 "[PERSON_NAME]" at bounding box center [547, 240] width 125 height 15
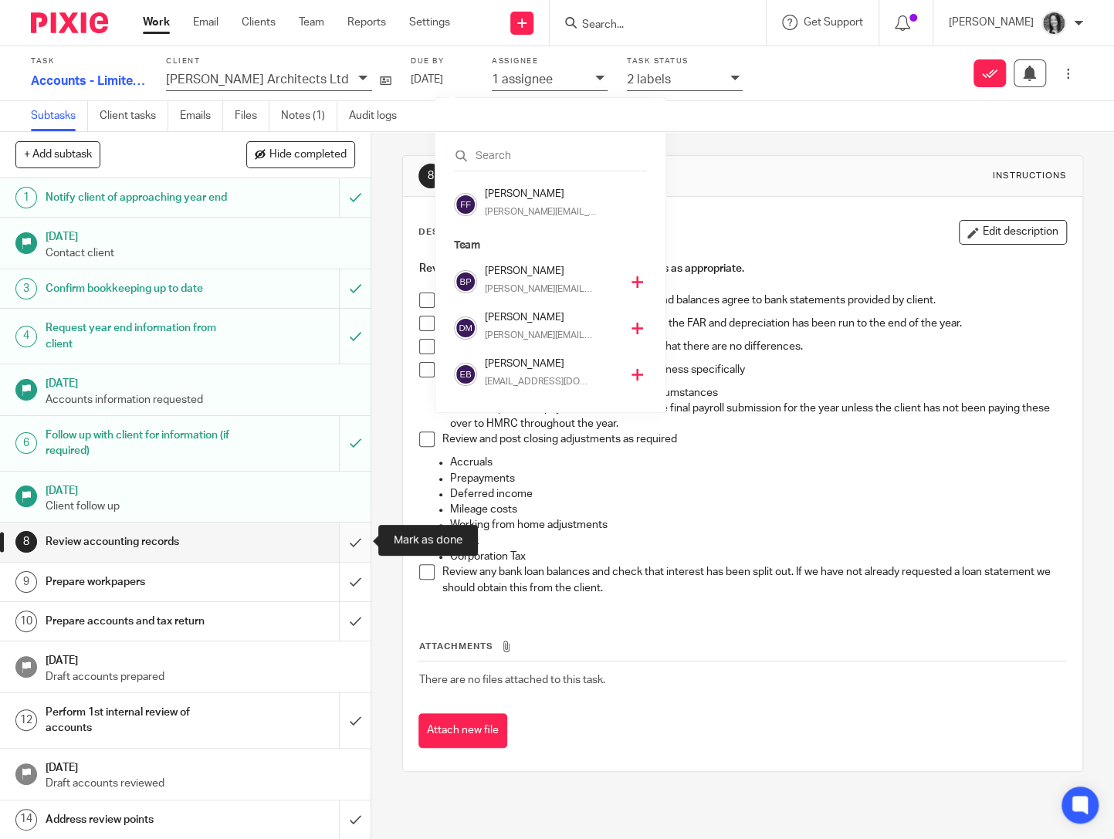
click at [354, 547] on input "submit" at bounding box center [185, 542] width 371 height 39
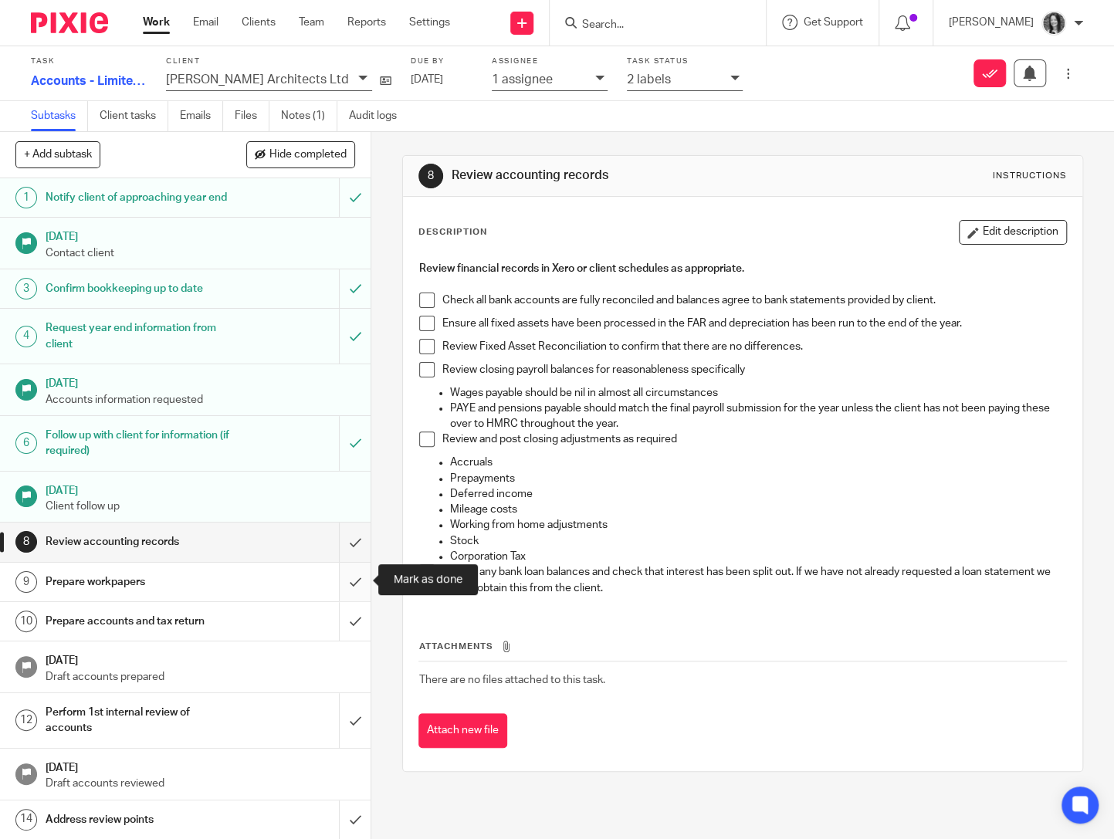
click at [353, 575] on input "submit" at bounding box center [185, 582] width 371 height 39
click at [360, 581] on input "submit" at bounding box center [185, 582] width 371 height 39
click at [652, 29] on div "Task re-opened." at bounding box center [829, 44] width 542 height 59
click at [650, 24] on div "Task re-opened." at bounding box center [829, 44] width 542 height 59
click at [613, 19] on div "Task re-opened." at bounding box center [829, 44] width 542 height 59
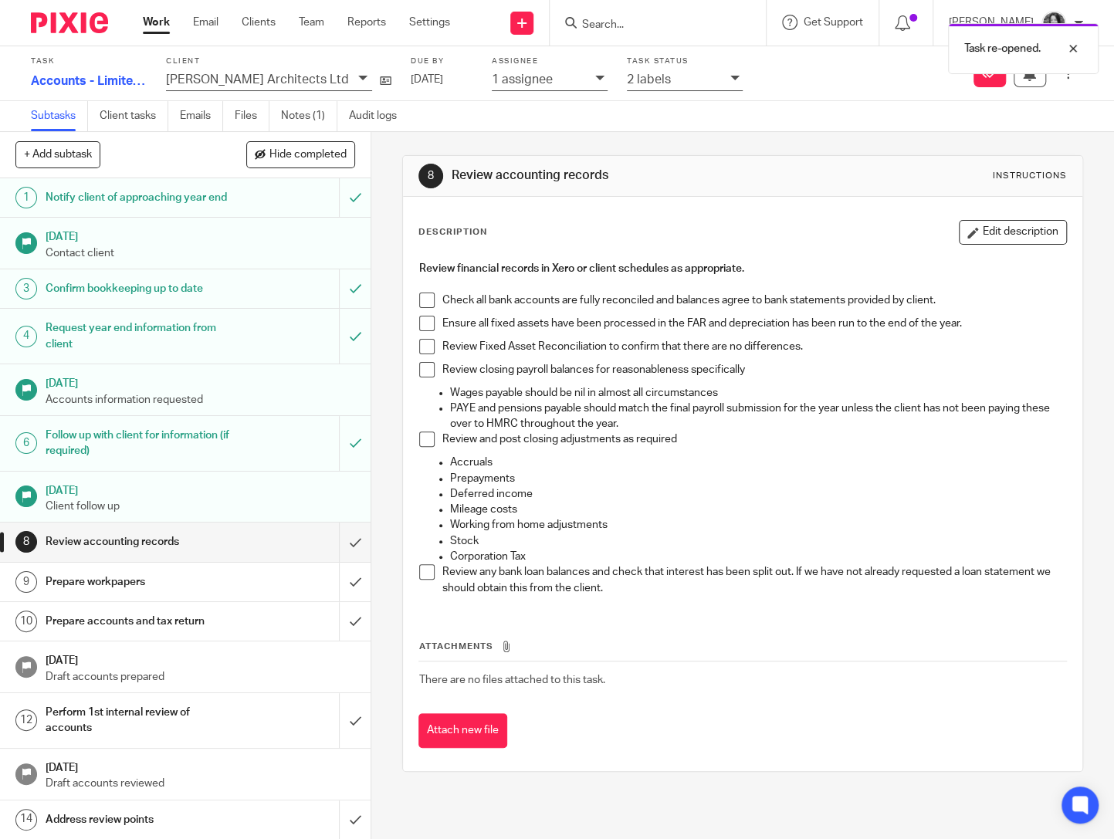
click at [591, 24] on div "Task re-opened." at bounding box center [829, 44] width 542 height 59
click at [1075, 47] on div at bounding box center [1062, 48] width 42 height 19
click at [688, 20] on input "Search" at bounding box center [650, 26] width 139 height 14
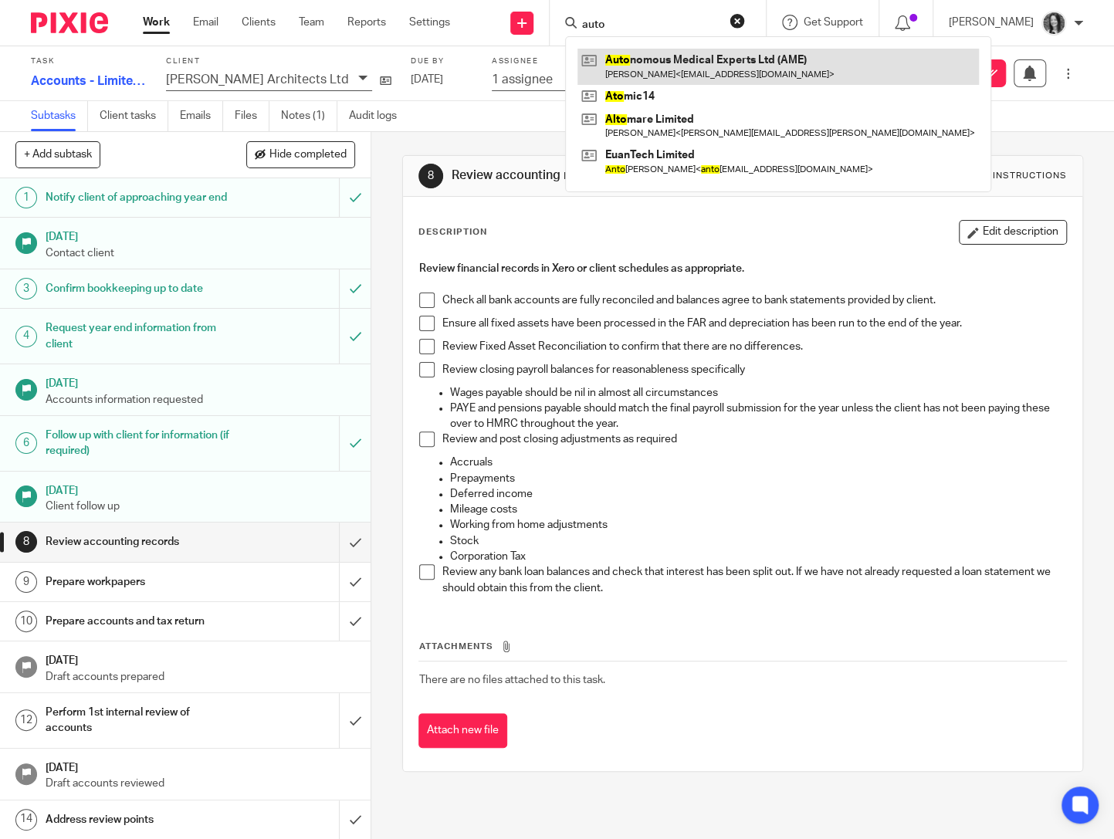
type input "auto"
click at [700, 58] on link at bounding box center [779, 67] width 402 height 36
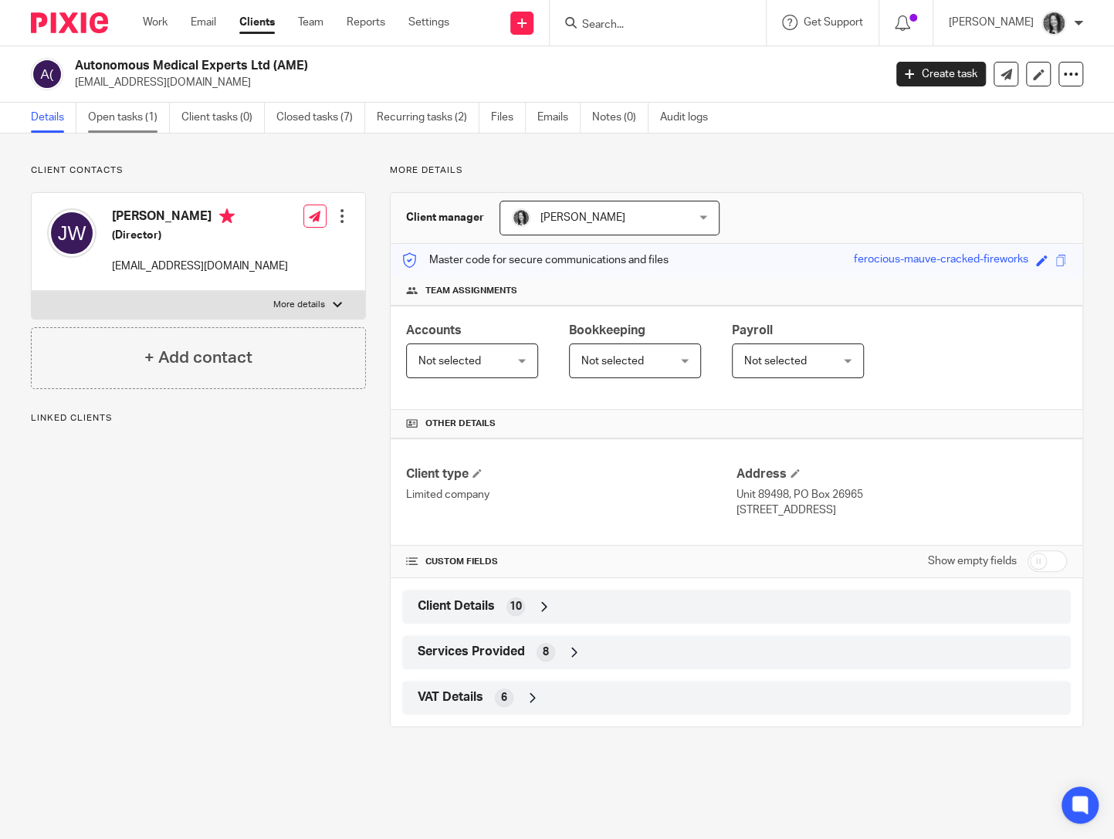
click at [127, 110] on link "Open tasks (1)" at bounding box center [129, 118] width 82 height 30
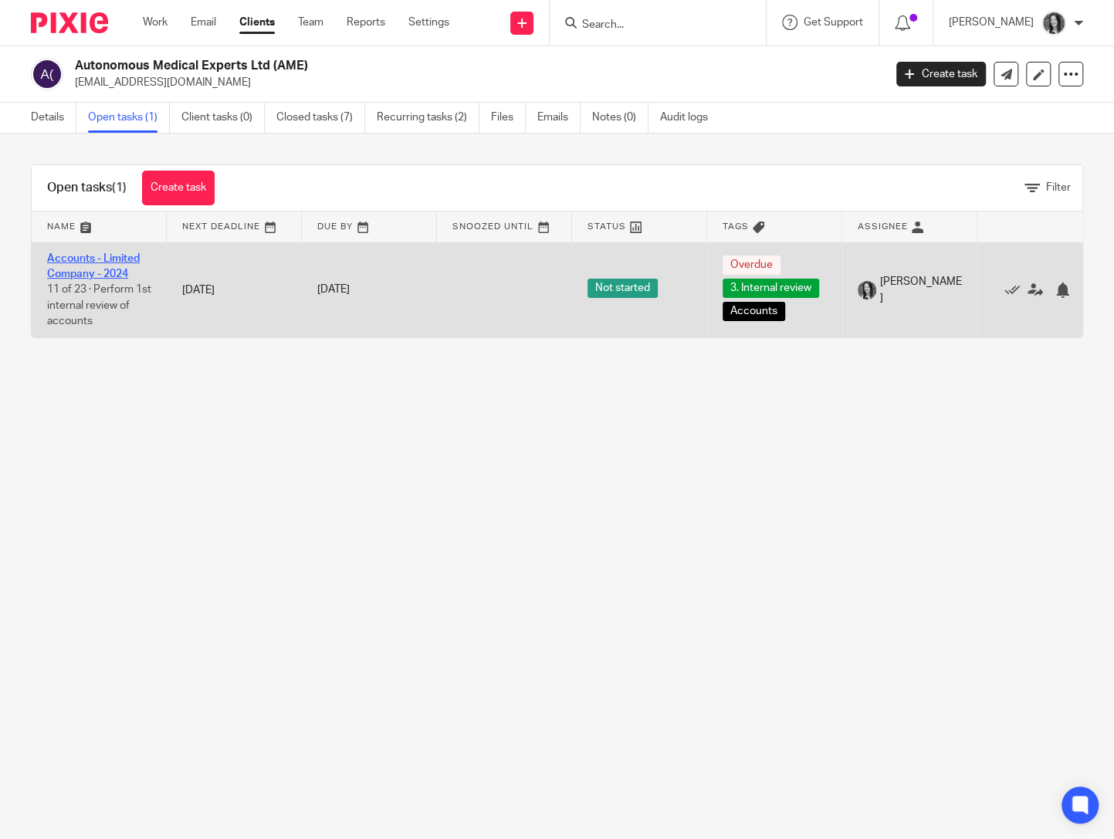
click at [110, 259] on link "Accounts - Limited Company - 2024" at bounding box center [93, 266] width 93 height 26
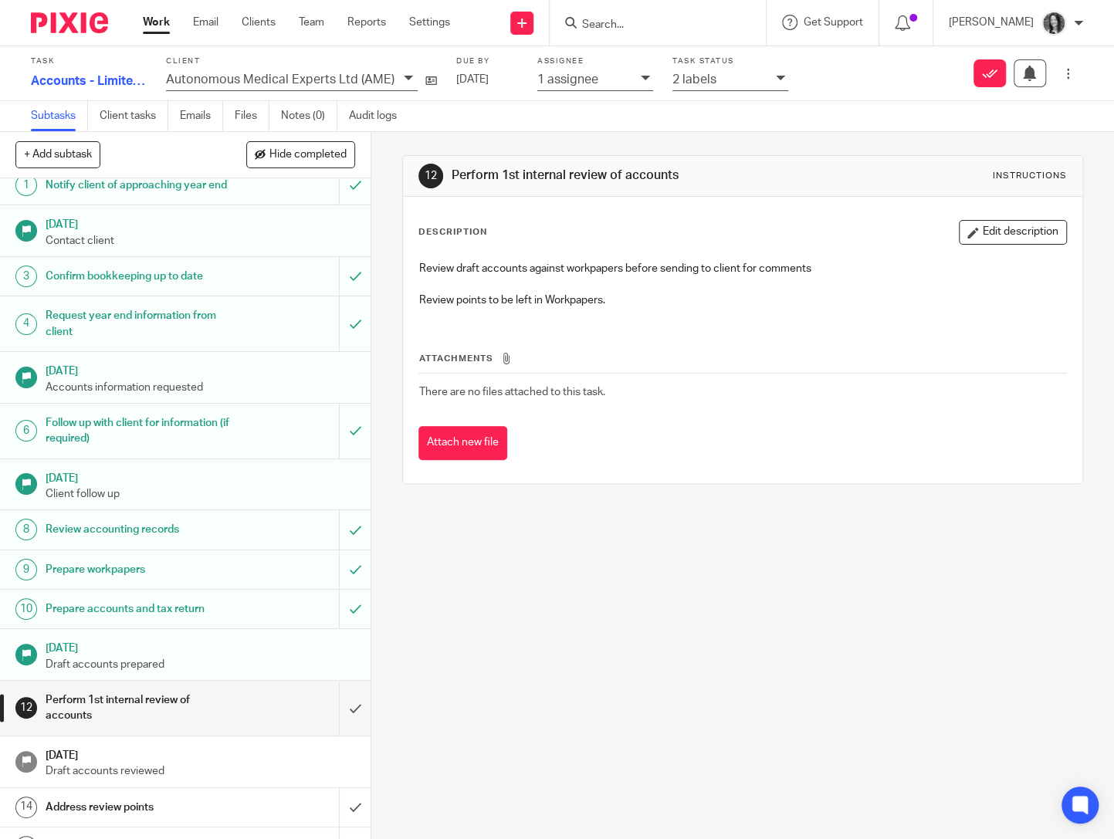
scroll to position [28, 0]
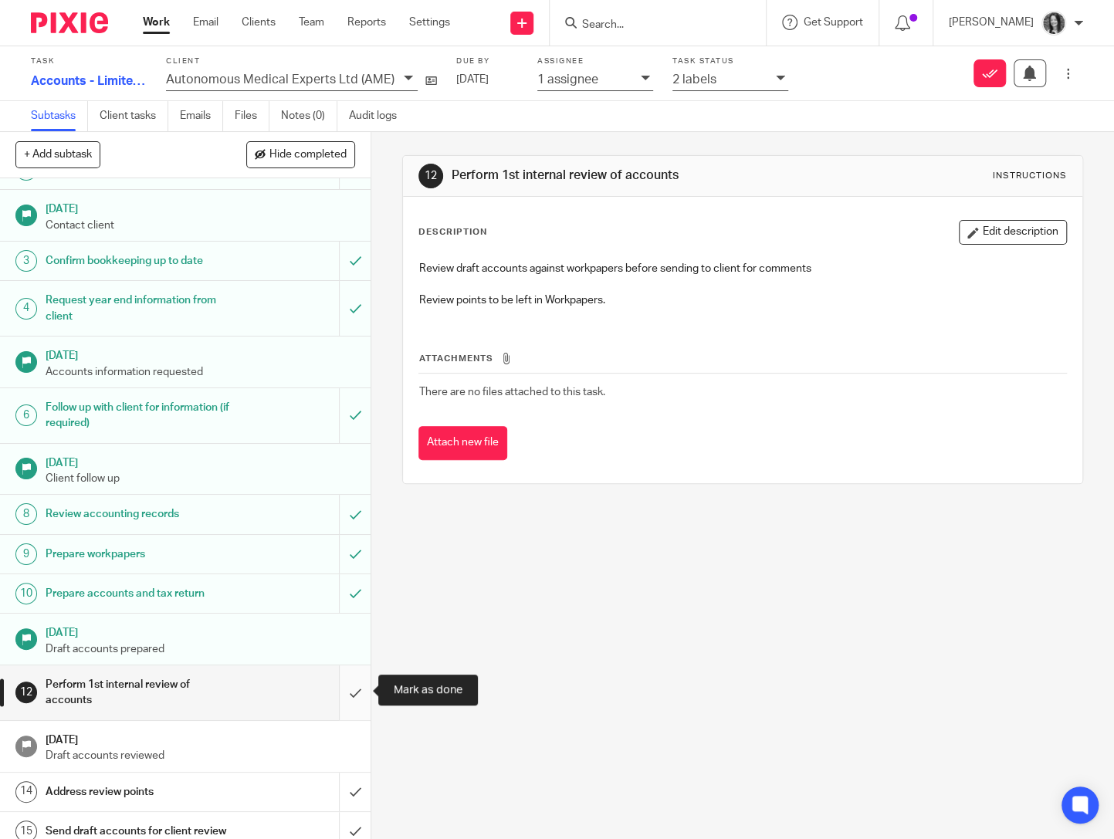
click at [341, 692] on input "submit" at bounding box center [185, 693] width 371 height 55
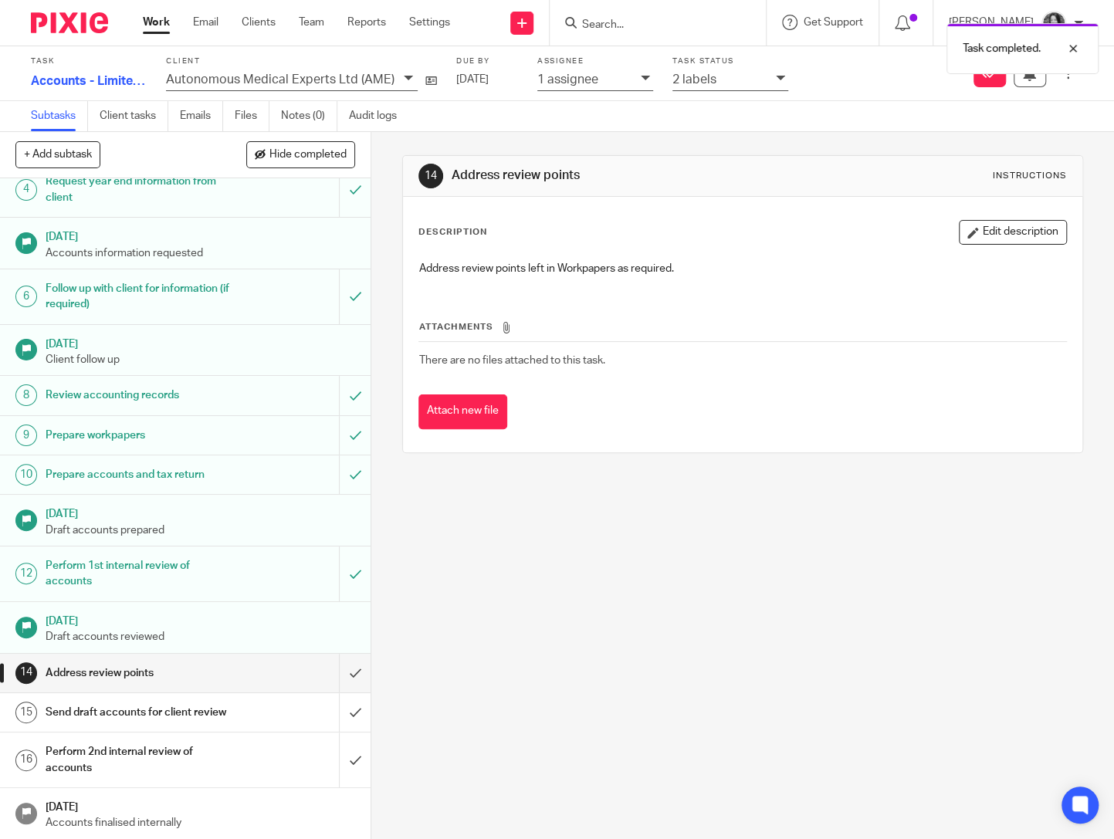
scroll to position [148, 0]
click at [351, 671] on input "submit" at bounding box center [185, 672] width 371 height 39
click at [349, 699] on input "submit" at bounding box center [185, 711] width 371 height 39
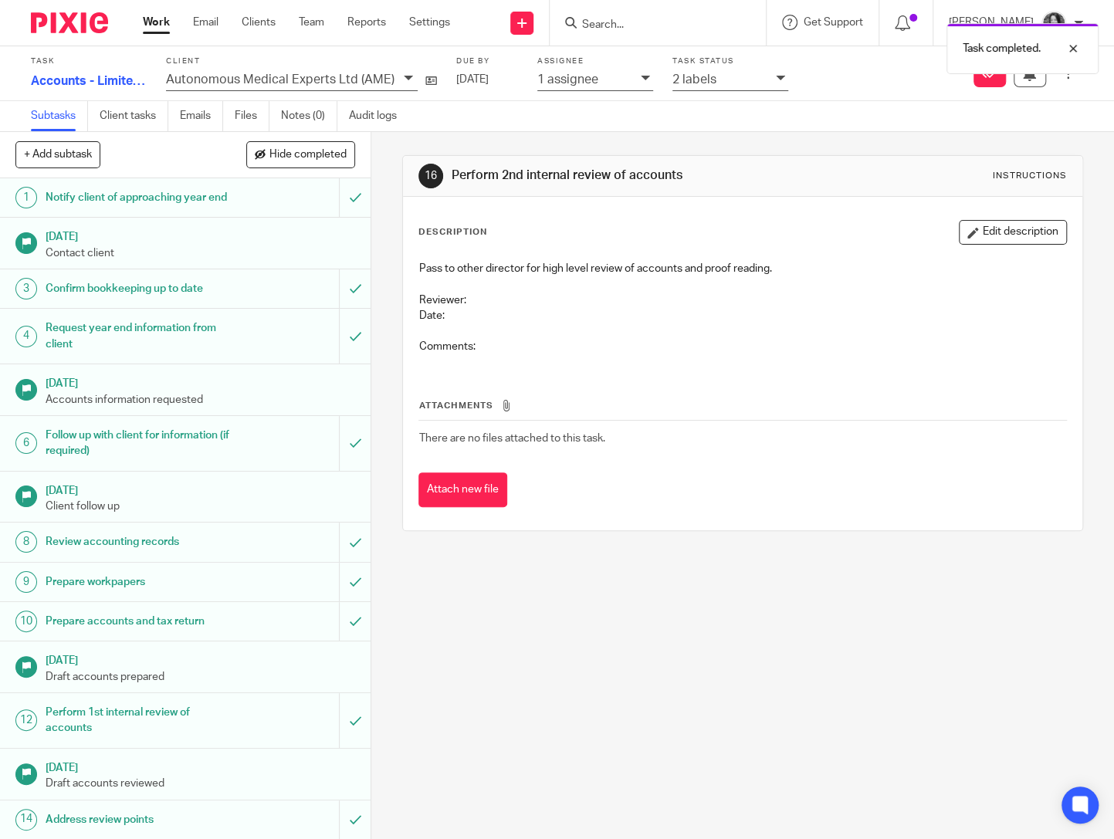
click at [729, 86] on div "2 labels" at bounding box center [721, 79] width 96 height 18
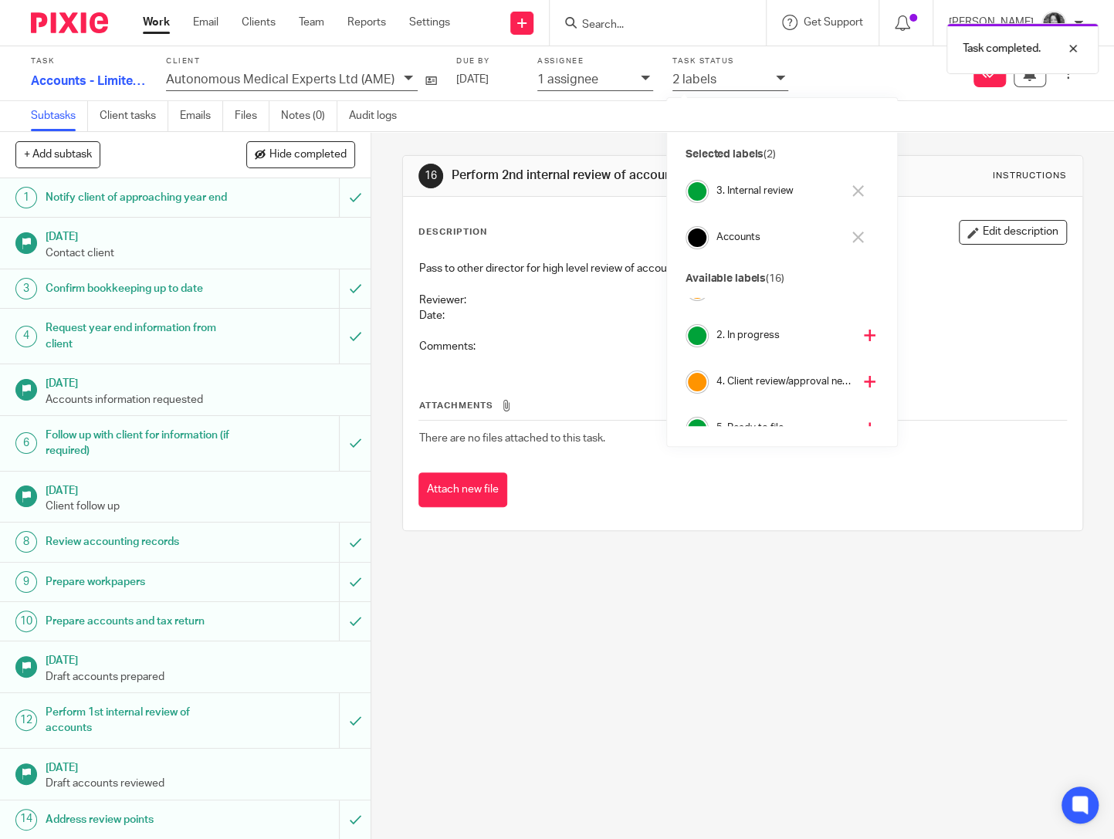
scroll to position [77, 0]
click at [761, 370] on h4 "4. Client review/approval needed" at bounding box center [785, 377] width 136 height 15
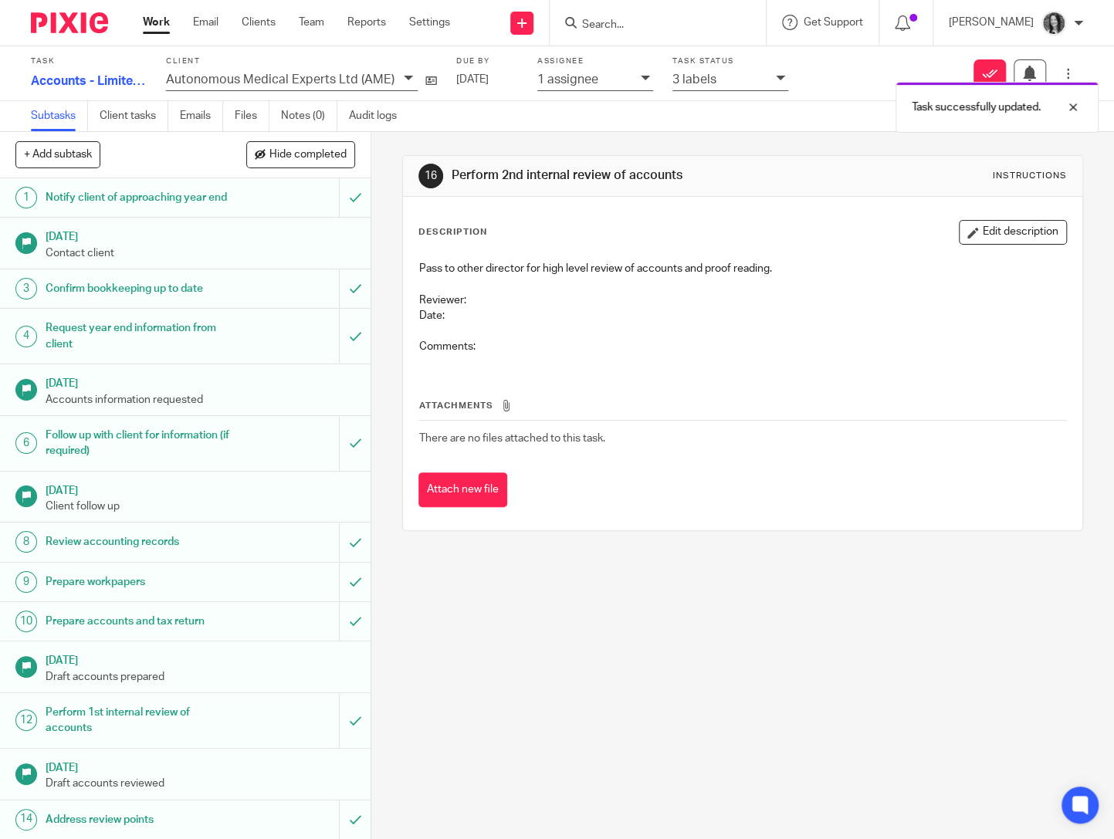
click at [571, 78] on div "Task completed. Task successfully updated." at bounding box center [829, 73] width 542 height 117
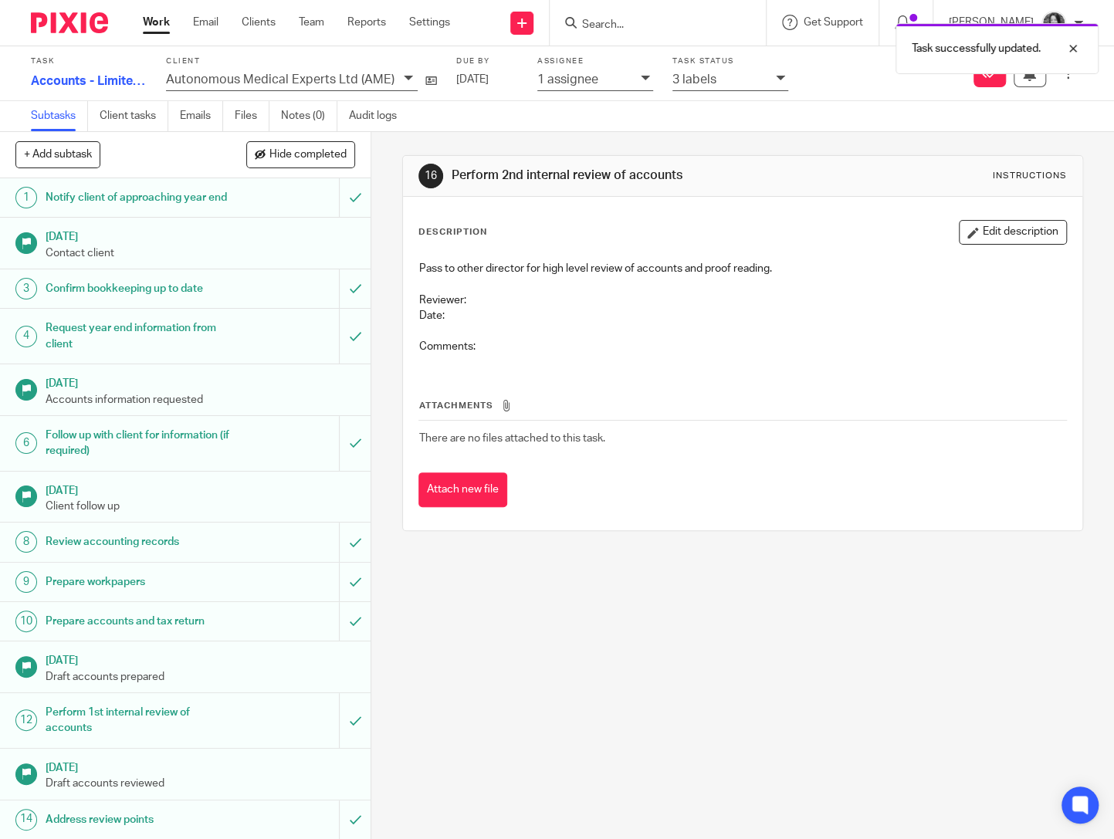
click at [574, 86] on div "1 assignee" at bounding box center [585, 79] width 96 height 18
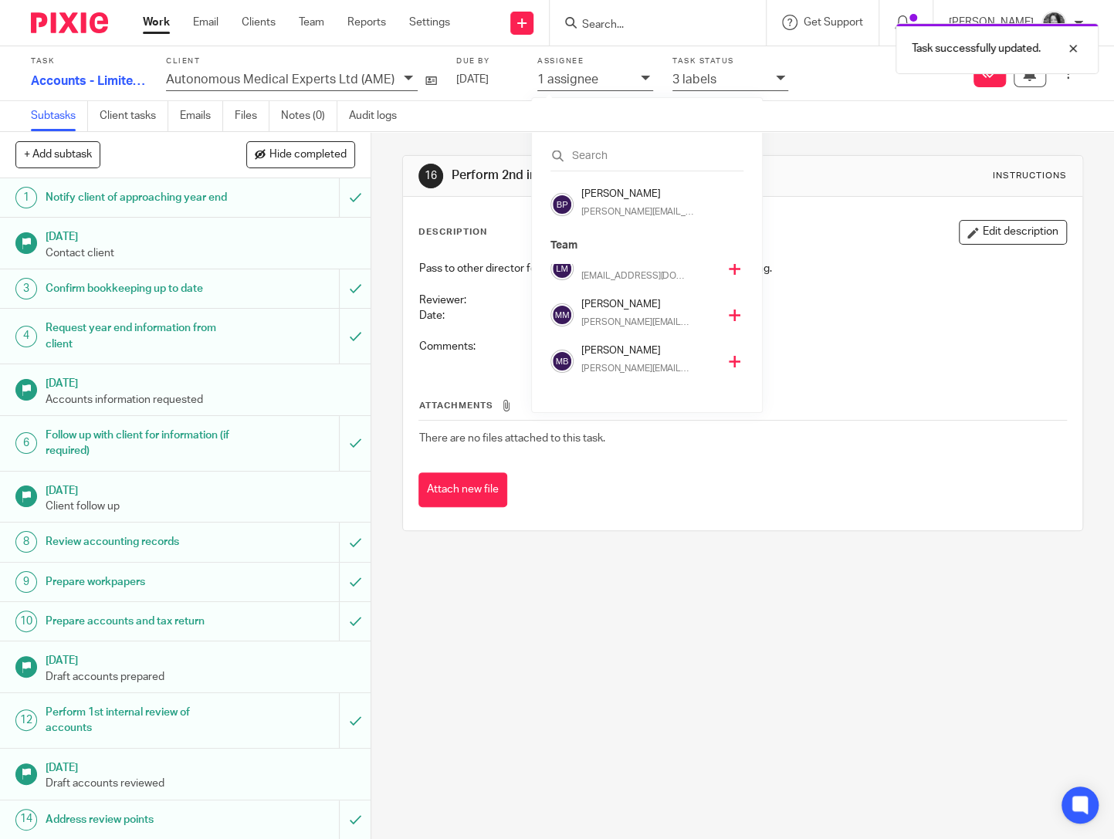
scroll to position [324, 0]
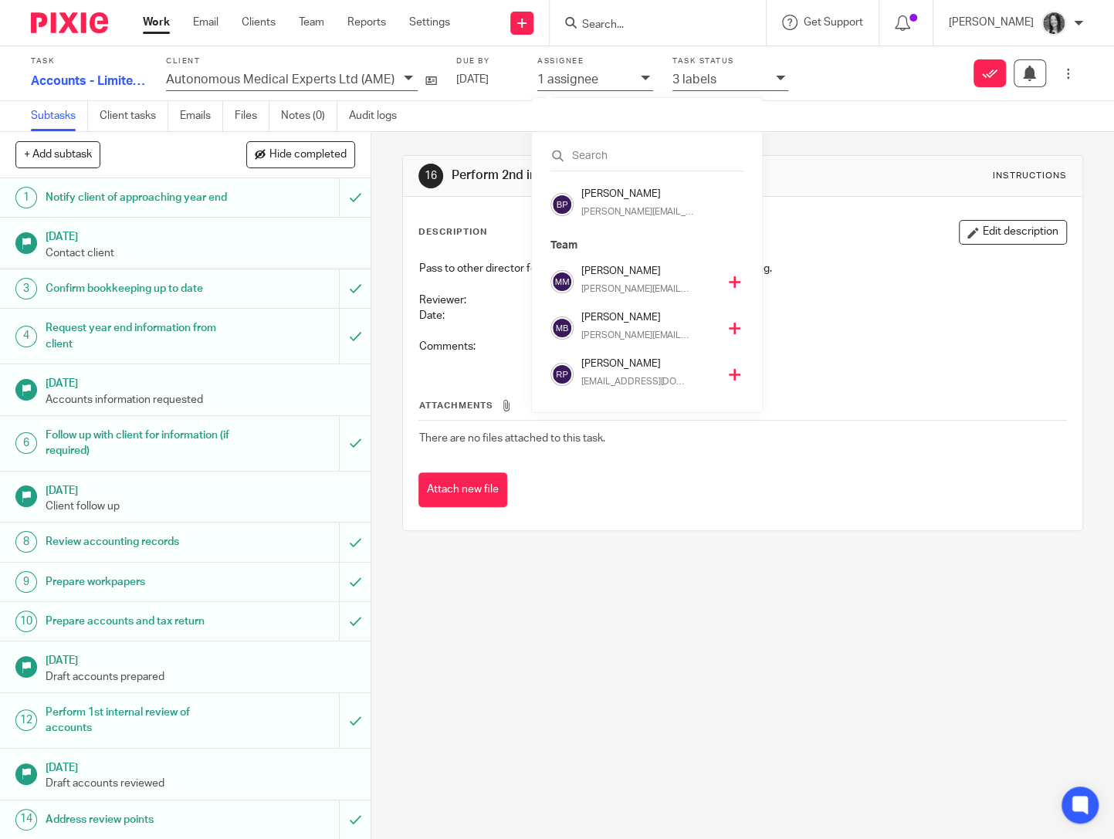
click at [601, 361] on h4 "[PERSON_NAME]" at bounding box center [650, 364] width 136 height 15
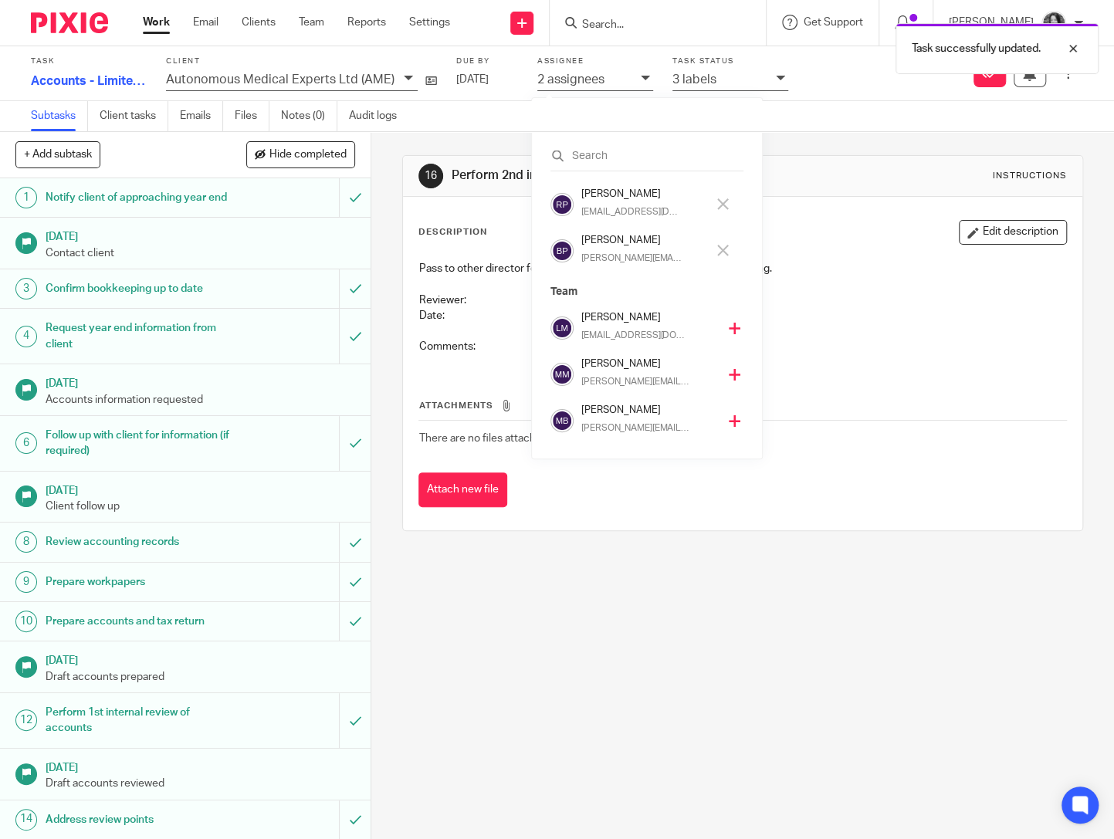
click at [612, 236] on h4 "[PERSON_NAME]" at bounding box center [644, 240] width 125 height 15
